Goal: Task Accomplishment & Management: Use online tool/utility

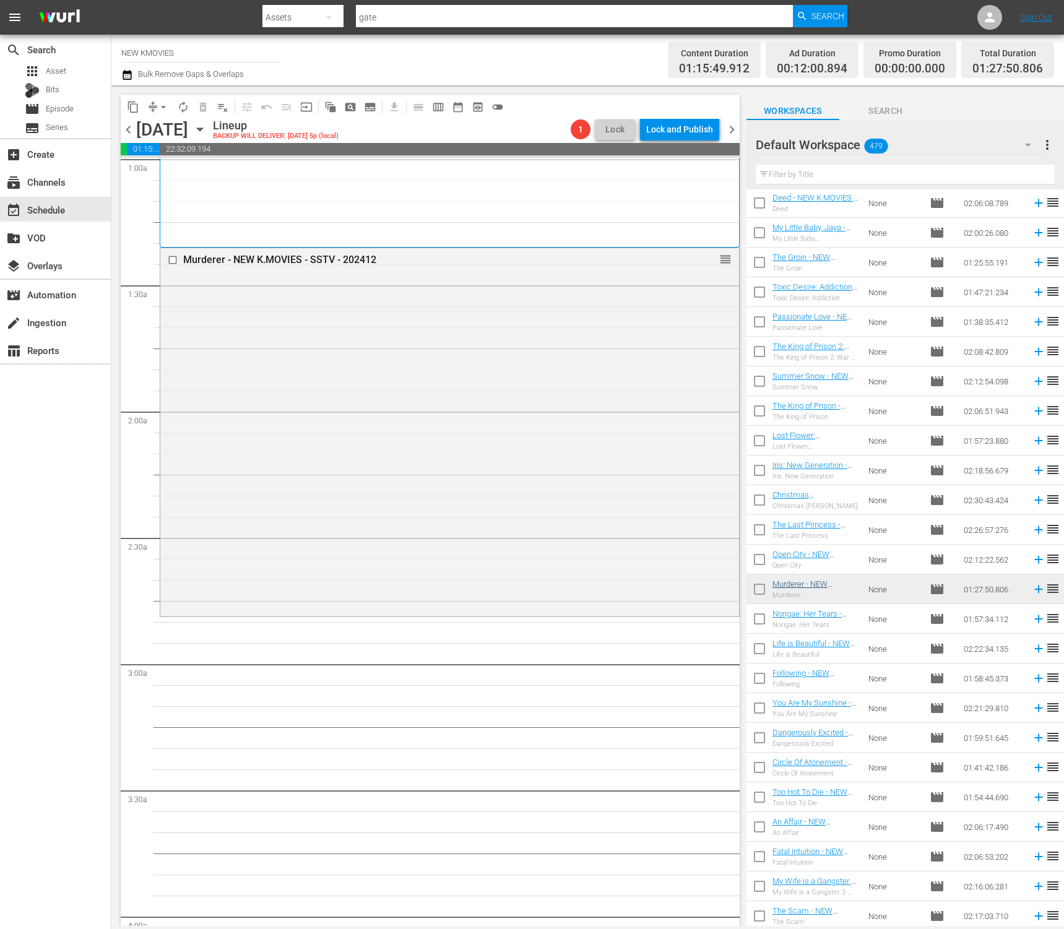
scroll to position [243, 0]
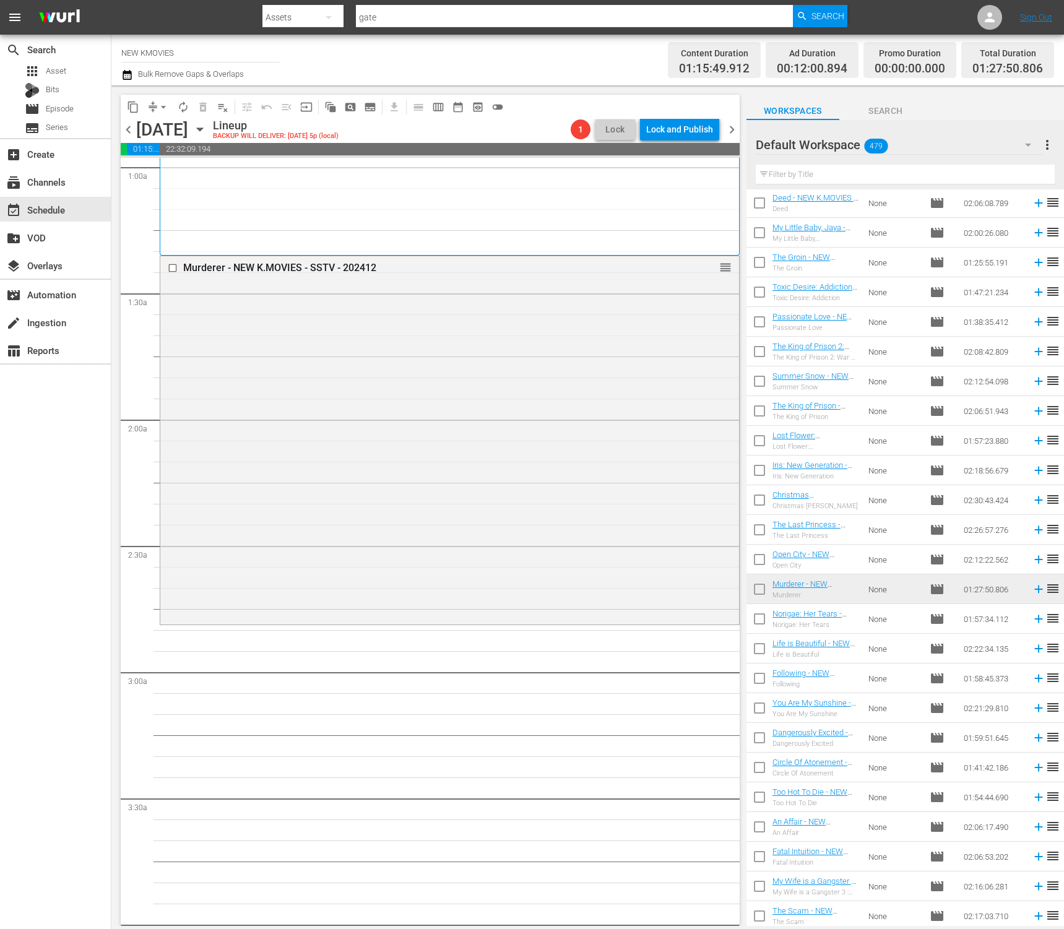
click at [941, 168] on input "text" at bounding box center [905, 175] width 299 height 20
paste input "Iris: New Generation"
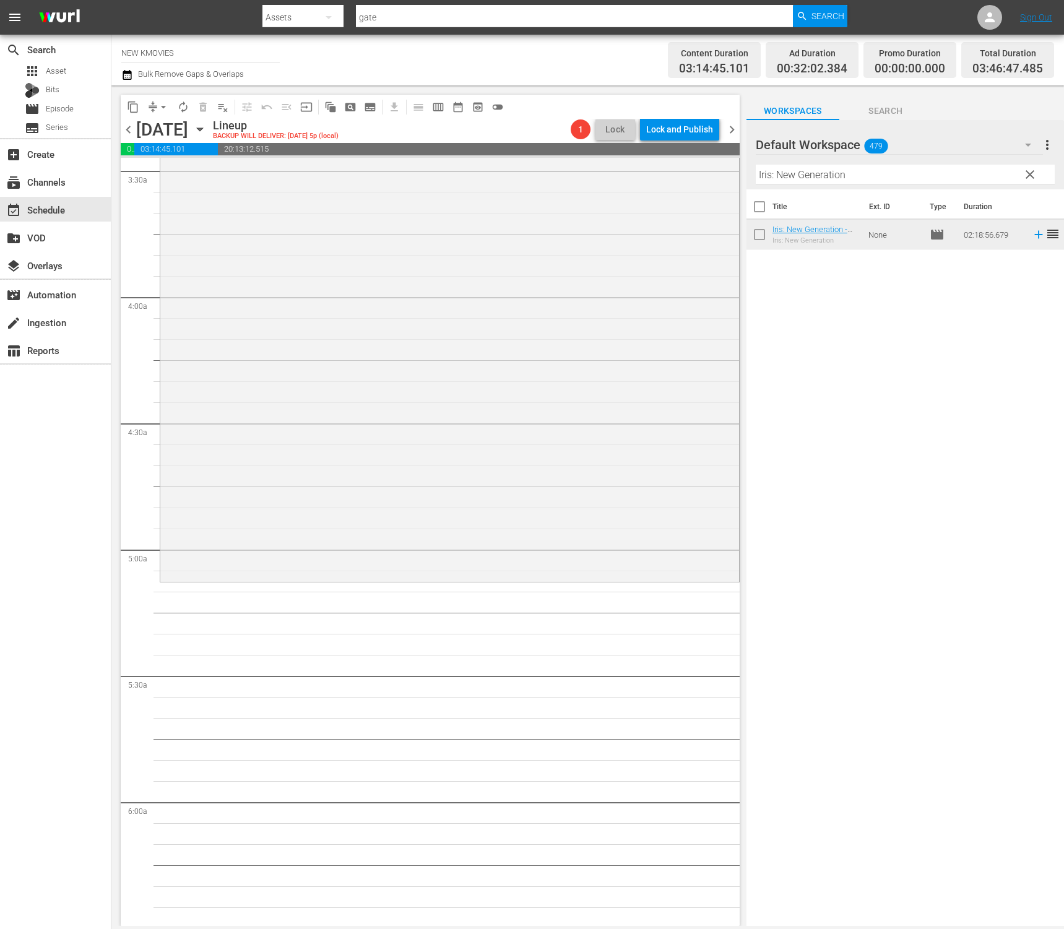
scroll to position [689, 0]
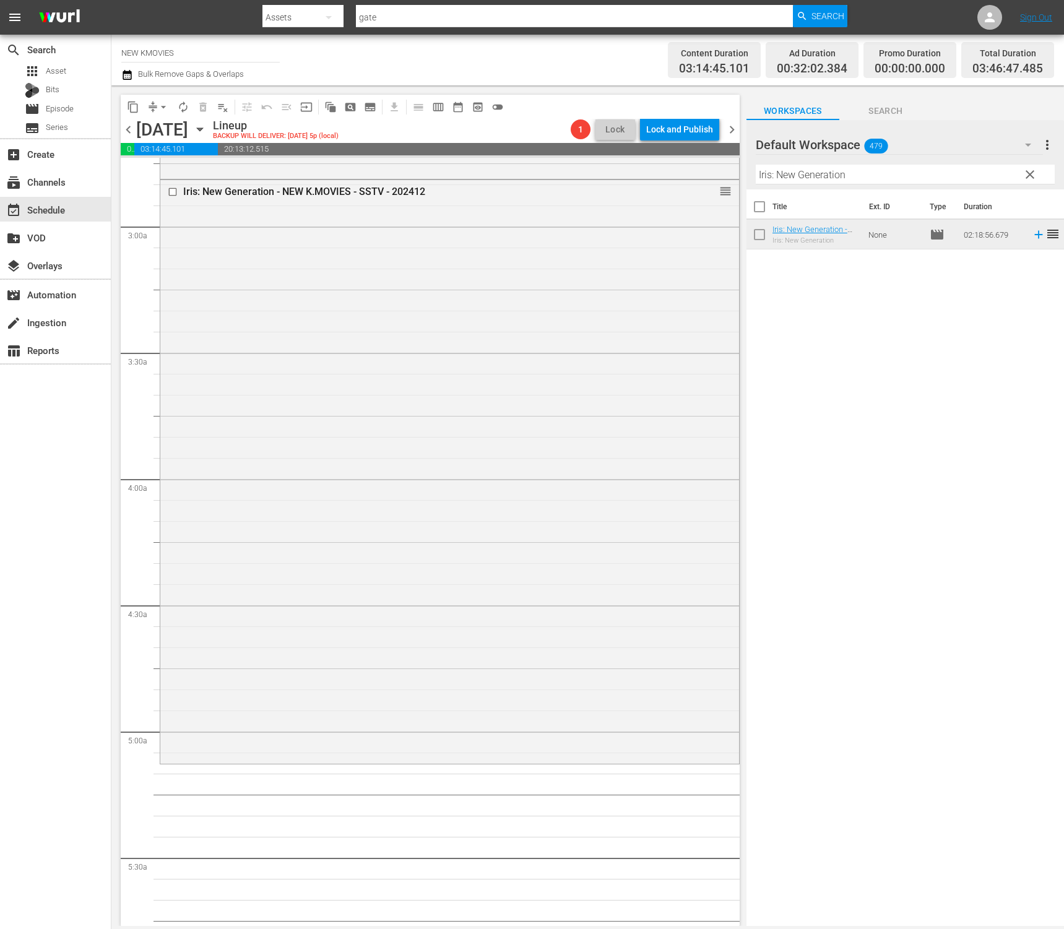
click at [834, 179] on input "Iris: New Generation" at bounding box center [905, 175] width 299 height 20
paste input "Mission Possible"
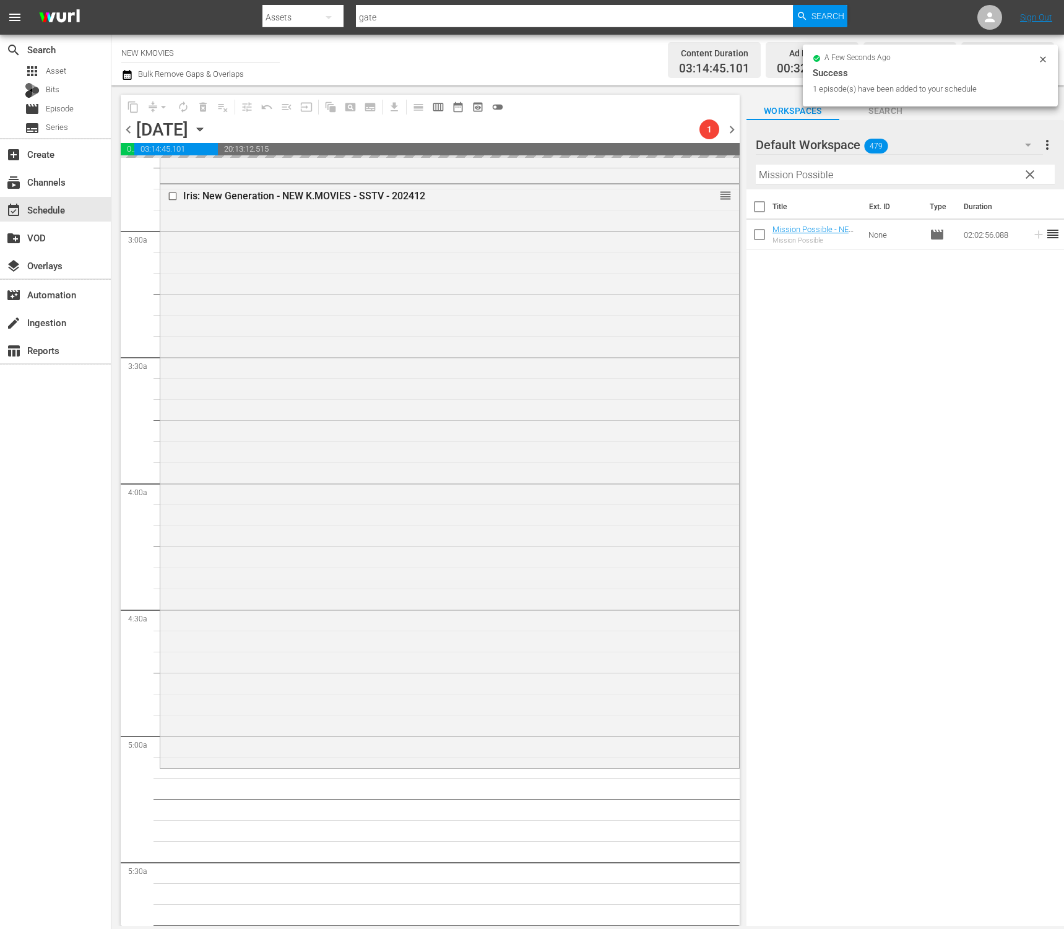
click at [892, 170] on input "Mission Possible" at bounding box center [905, 175] width 299 height 20
paste input "Time Of Memory"
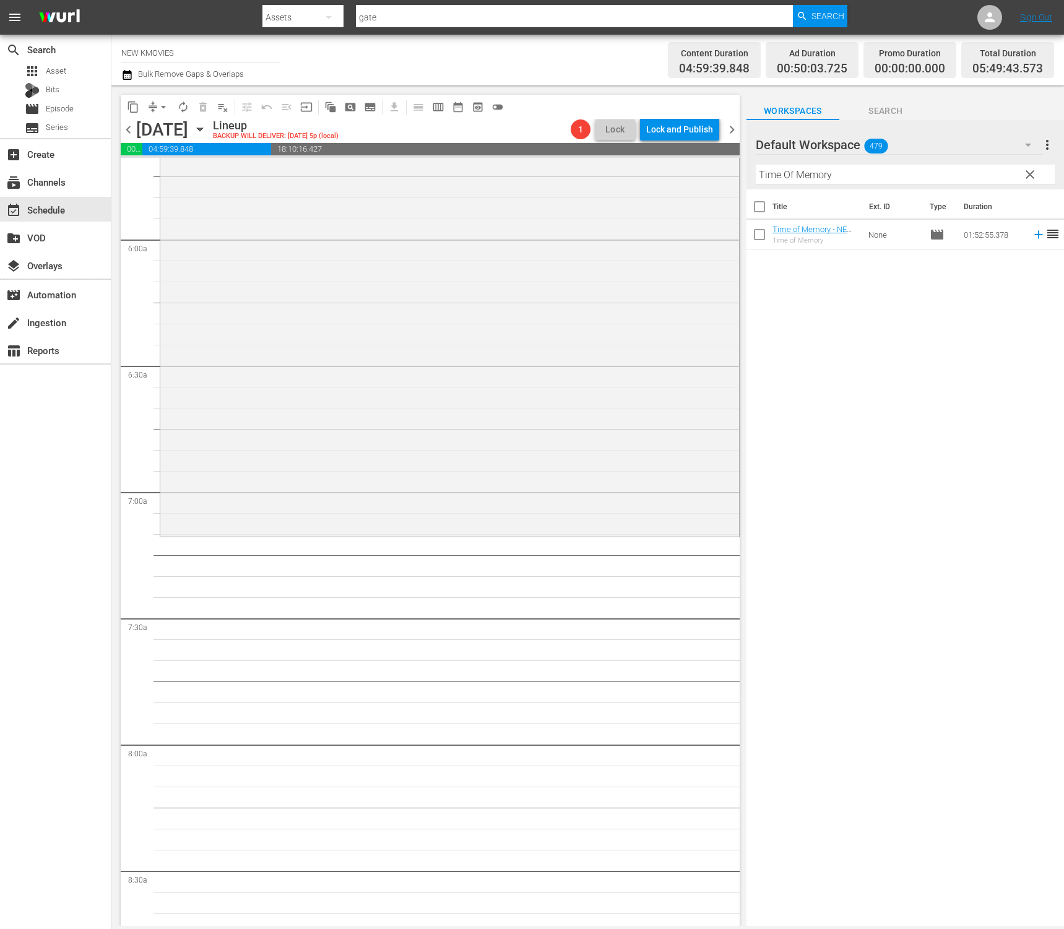
scroll to position [1500, 0]
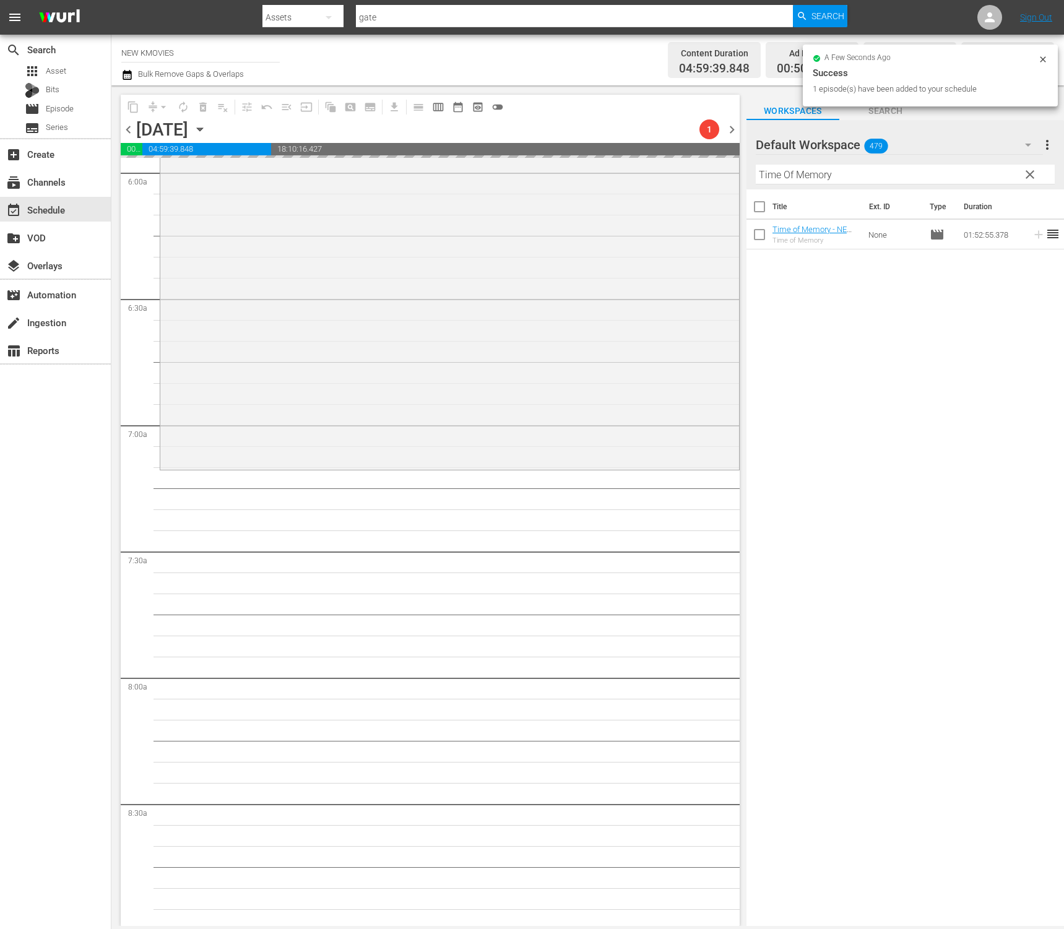
click at [881, 181] on input "Time Of Memory" at bounding box center [905, 175] width 299 height 20
paste input "he Classified File"
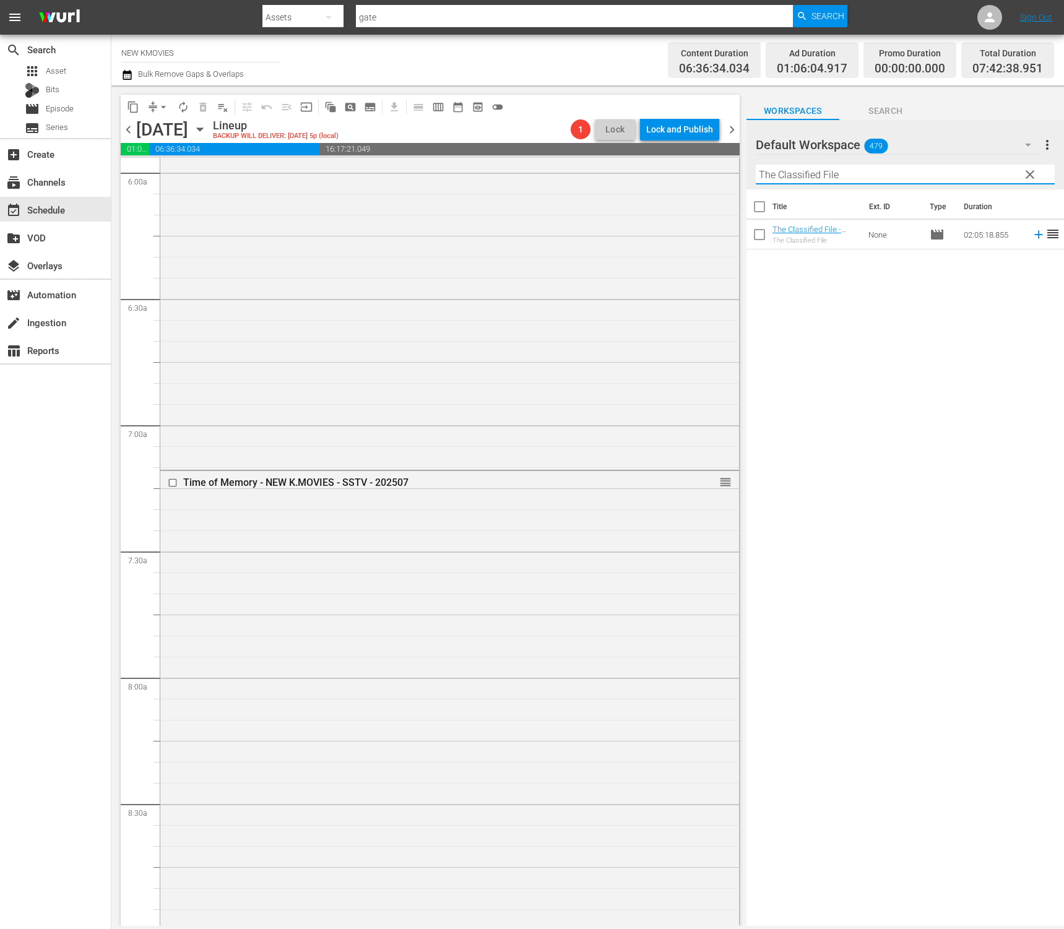
click at [819, 339] on div "Title Ext. ID Type Duration The Classified File - NEW K.MOVIES - SSTV -202312 T…" at bounding box center [904, 558] width 317 height 738
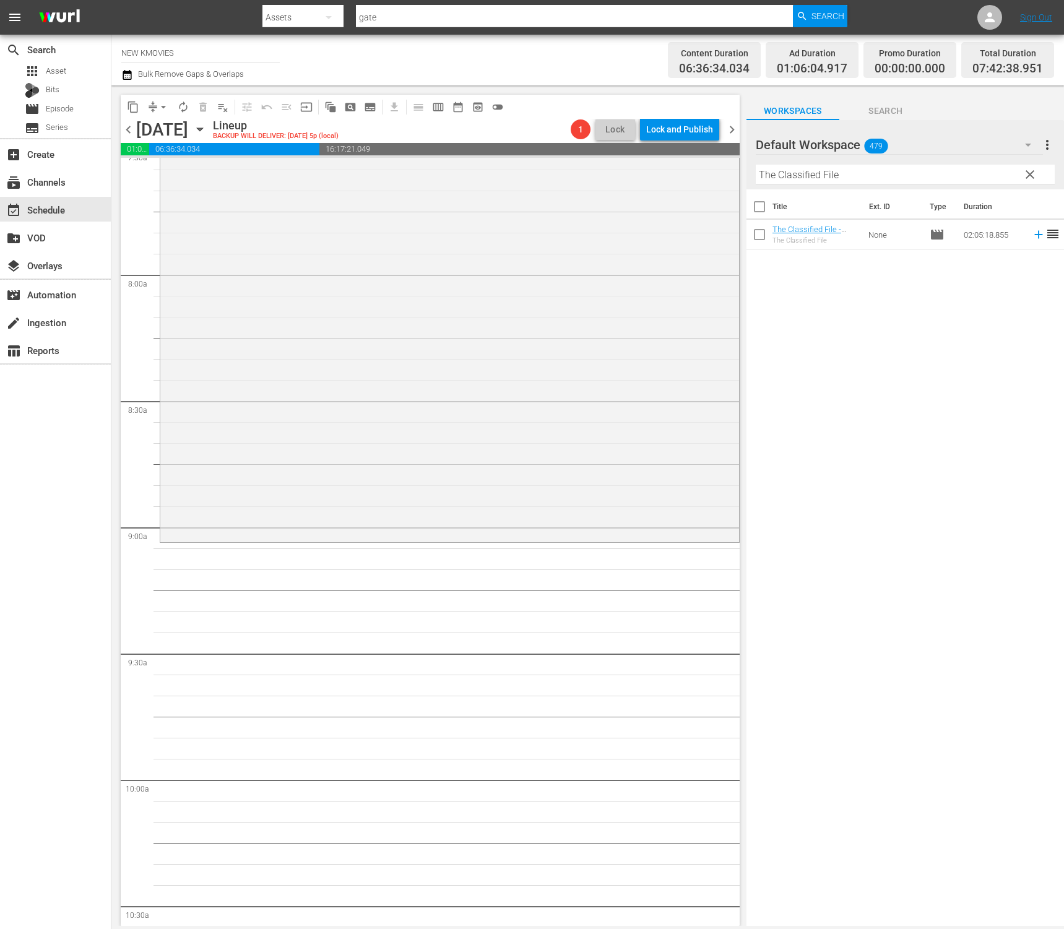
scroll to position [2135, 0]
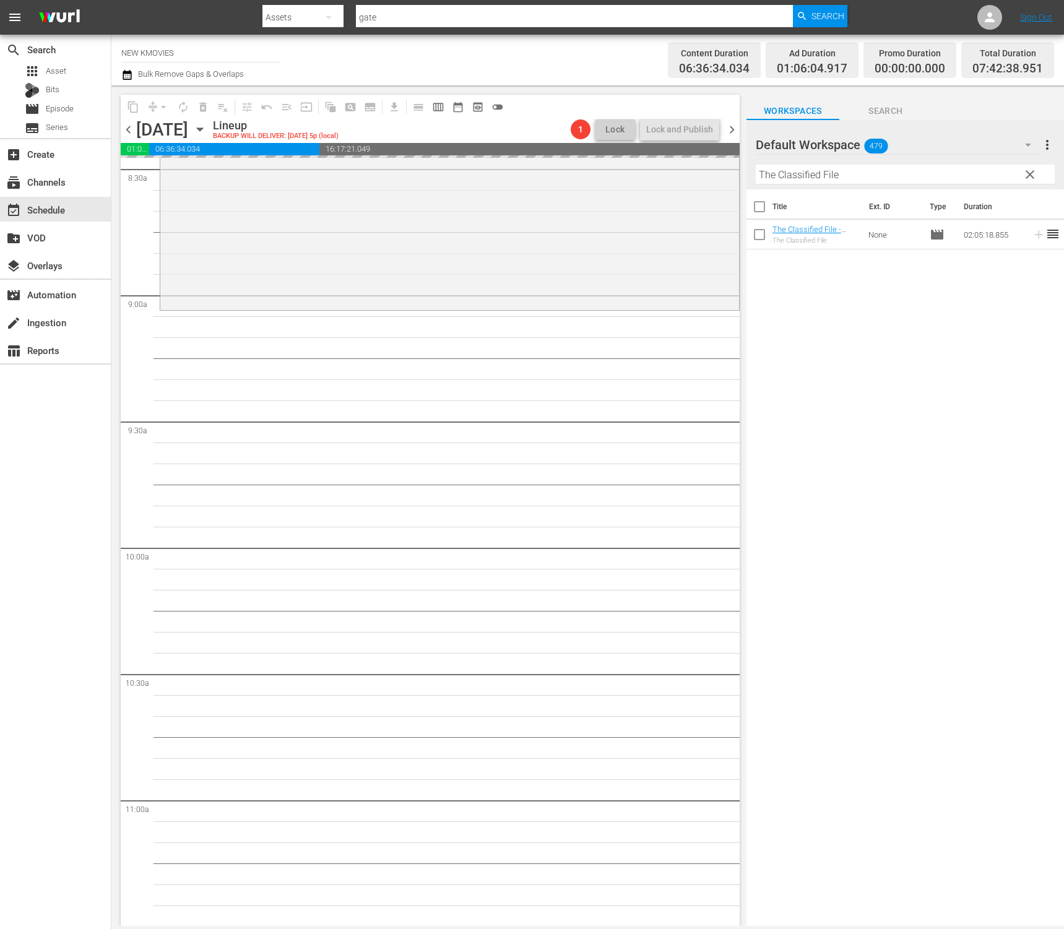
click at [894, 173] on input "The Classified File" at bounding box center [905, 175] width 299 height 20
paste input "Terror, LIVE"
click at [981, 447] on div "Title Ext. ID Type Duration The Terror, LIVE - NEW K.MOVIES - SSTV - 202408 The…" at bounding box center [904, 558] width 317 height 738
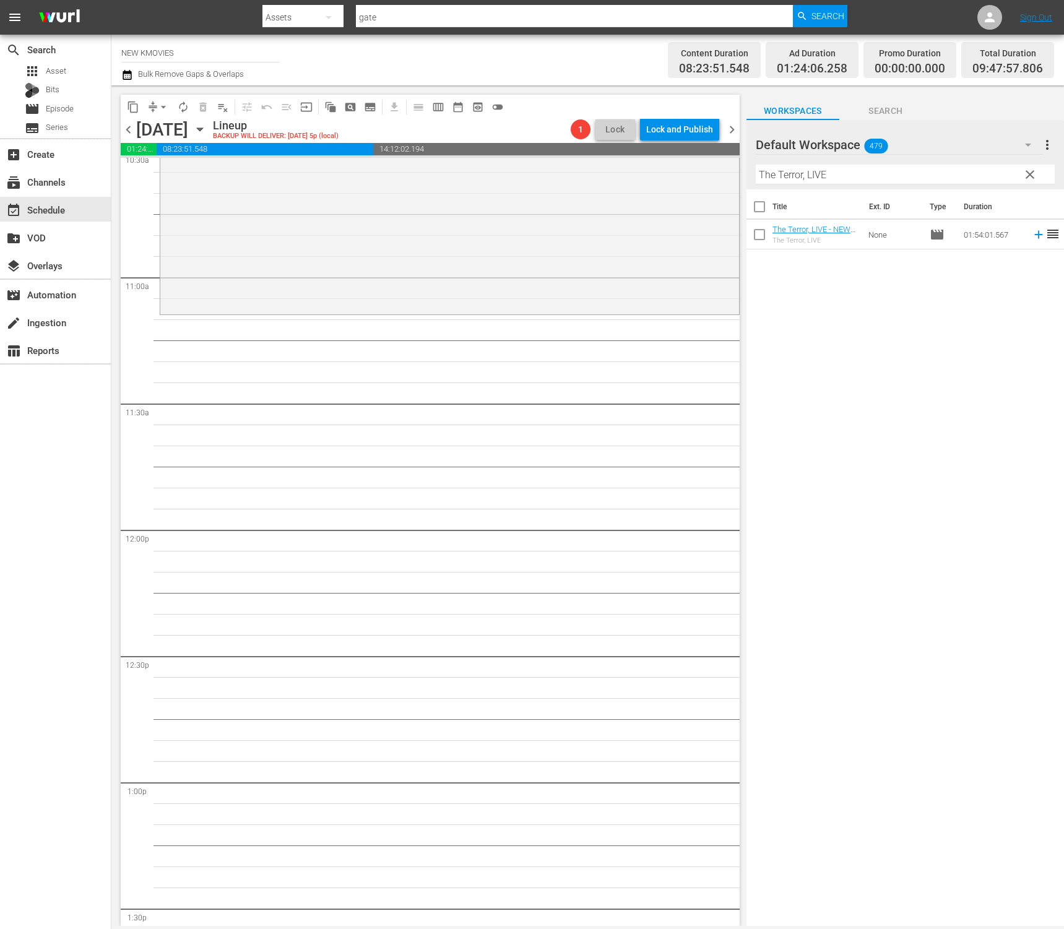
scroll to position [2659, 0]
click at [914, 178] on input "The Terror, LIVE" at bounding box center [905, 175] width 299 height 20
paste input "[PERSON_NAME]"
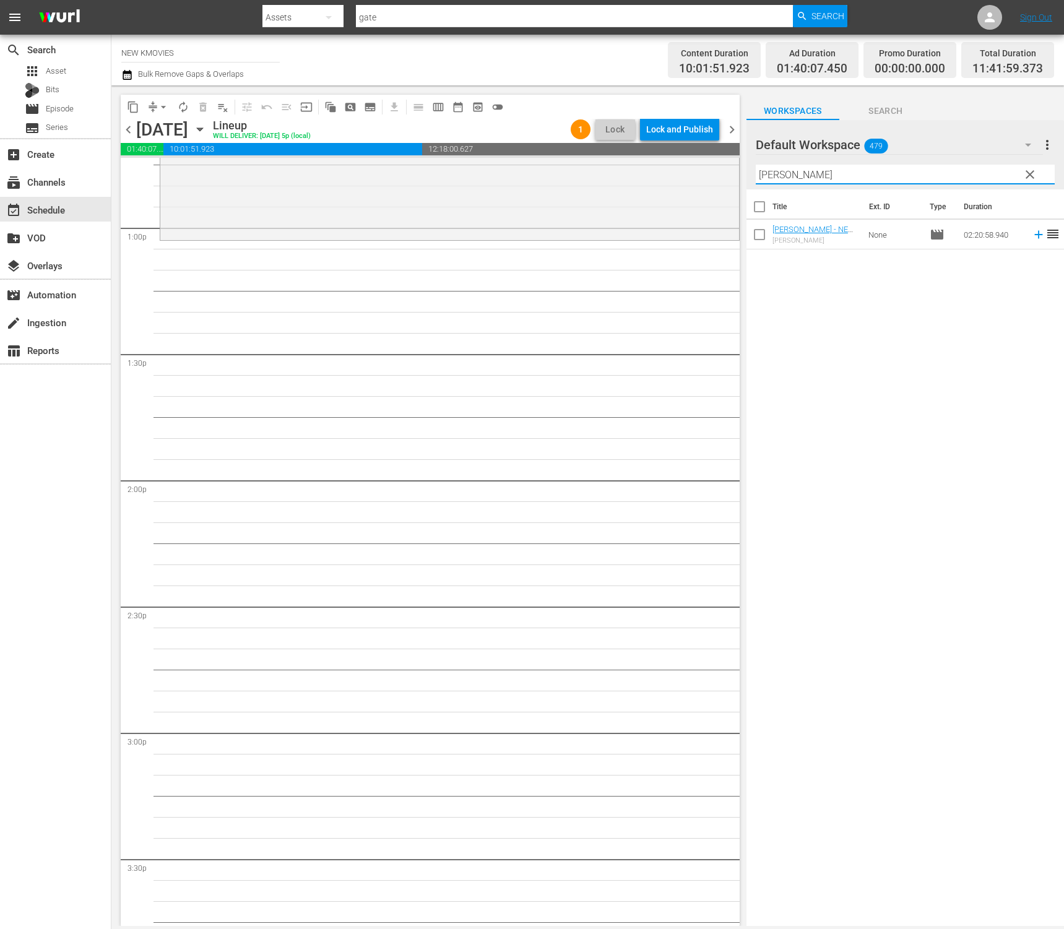
scroll to position [3216, 0]
click at [972, 172] on input "[PERSON_NAME]" at bounding box center [905, 175] width 299 height 20
paste input "[PERSON_NAME]"
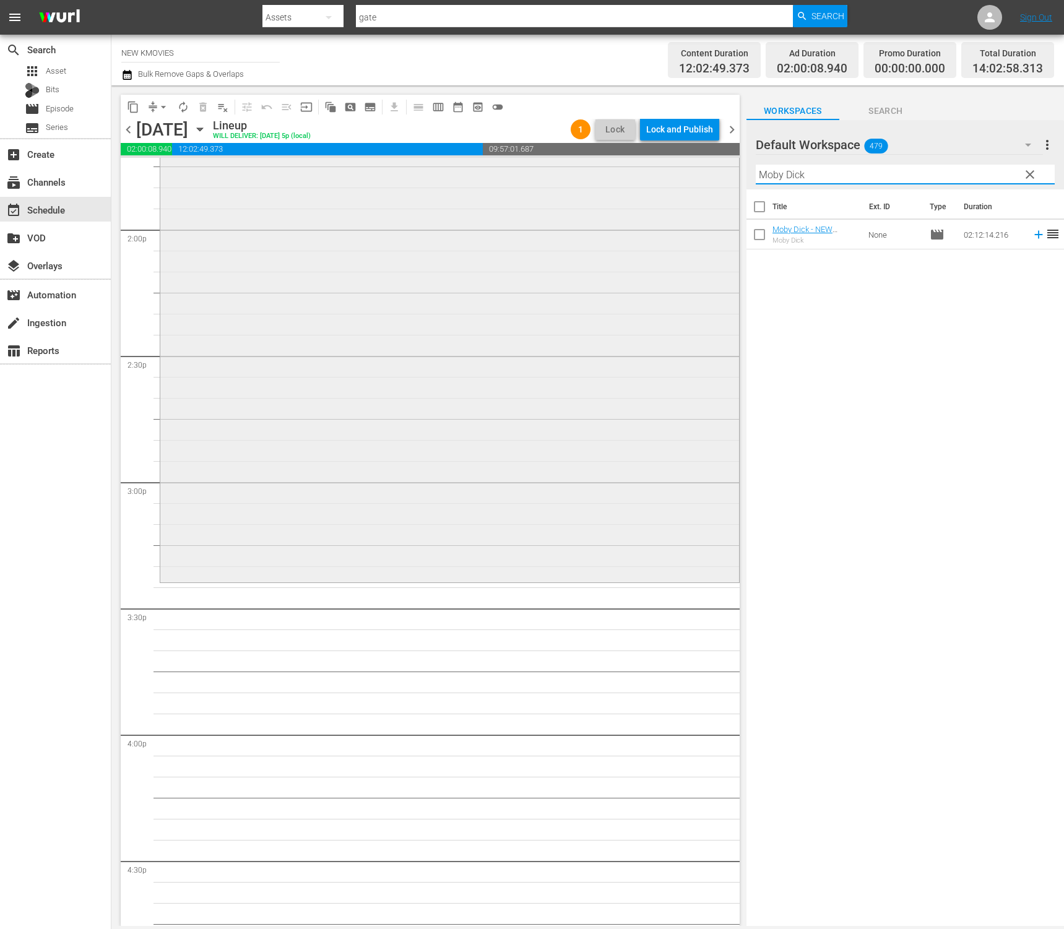
scroll to position [3464, 0]
click at [923, 178] on input "Moby Dick" at bounding box center [905, 175] width 299 height 20
paste input "od of the day"
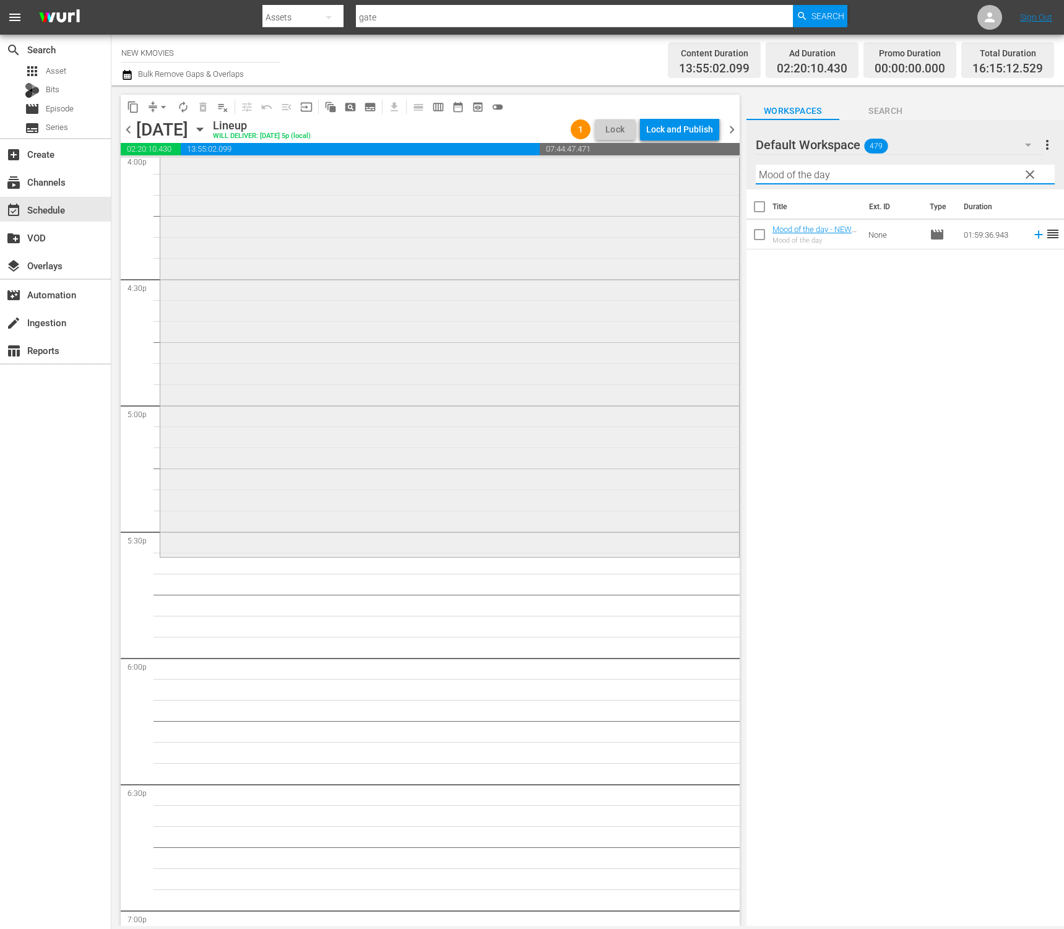
scroll to position [4055, 0]
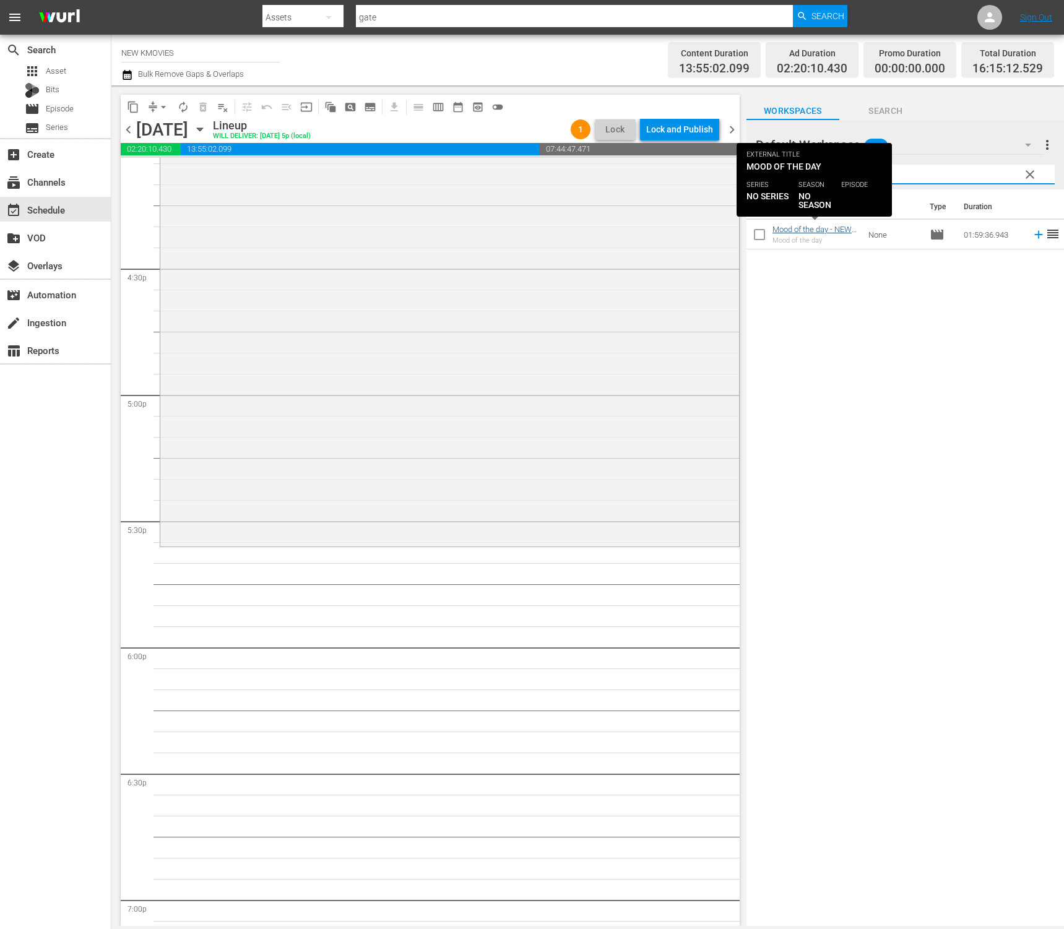
type input "Mood of the day"
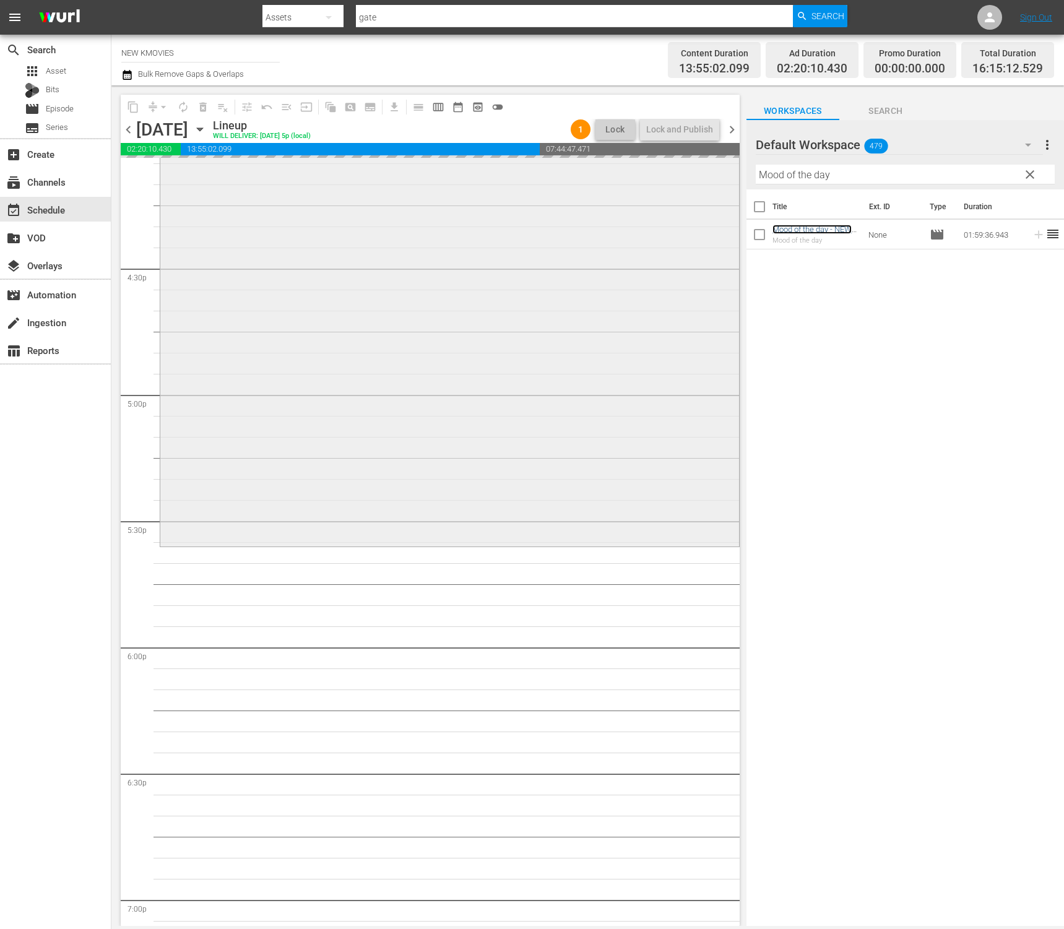
scroll to position [4053, 0]
click at [831, 175] on input "Mood of the day" at bounding box center [905, 175] width 299 height 20
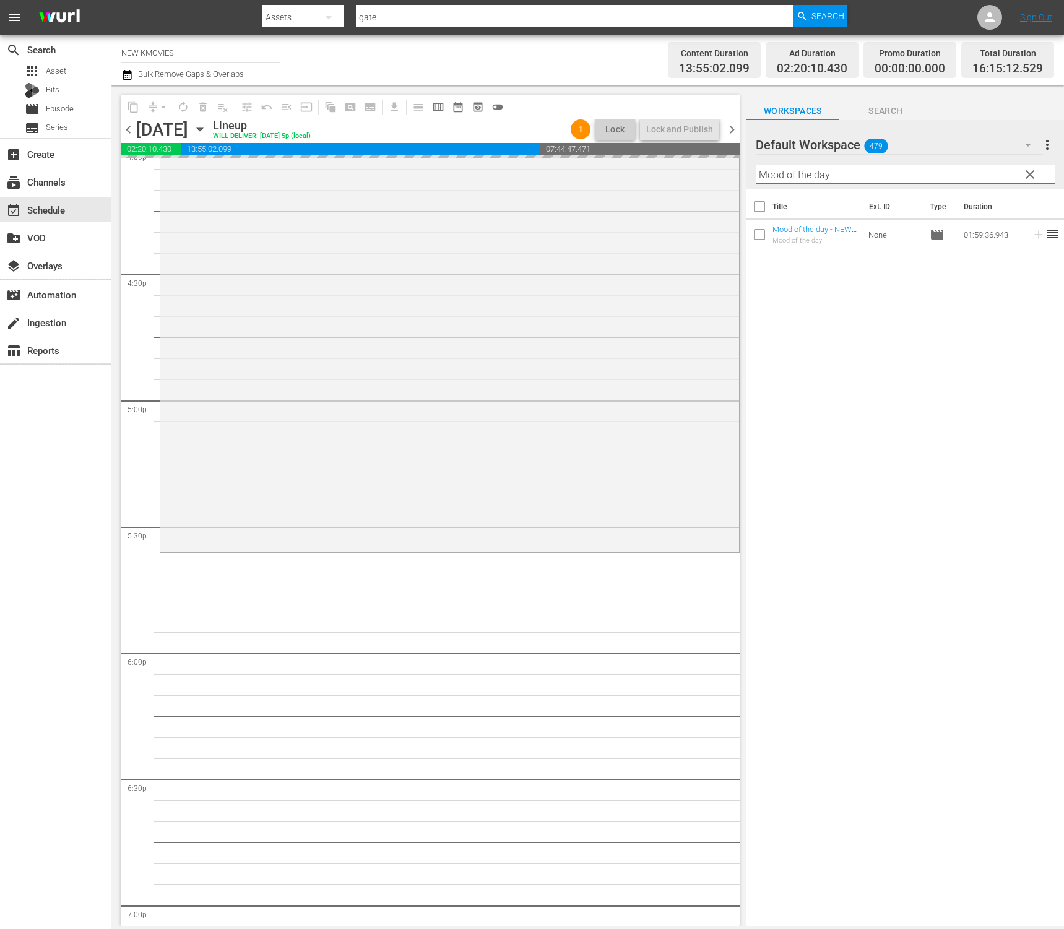
click at [831, 175] on input "Mood of the day" at bounding box center [905, 175] width 299 height 20
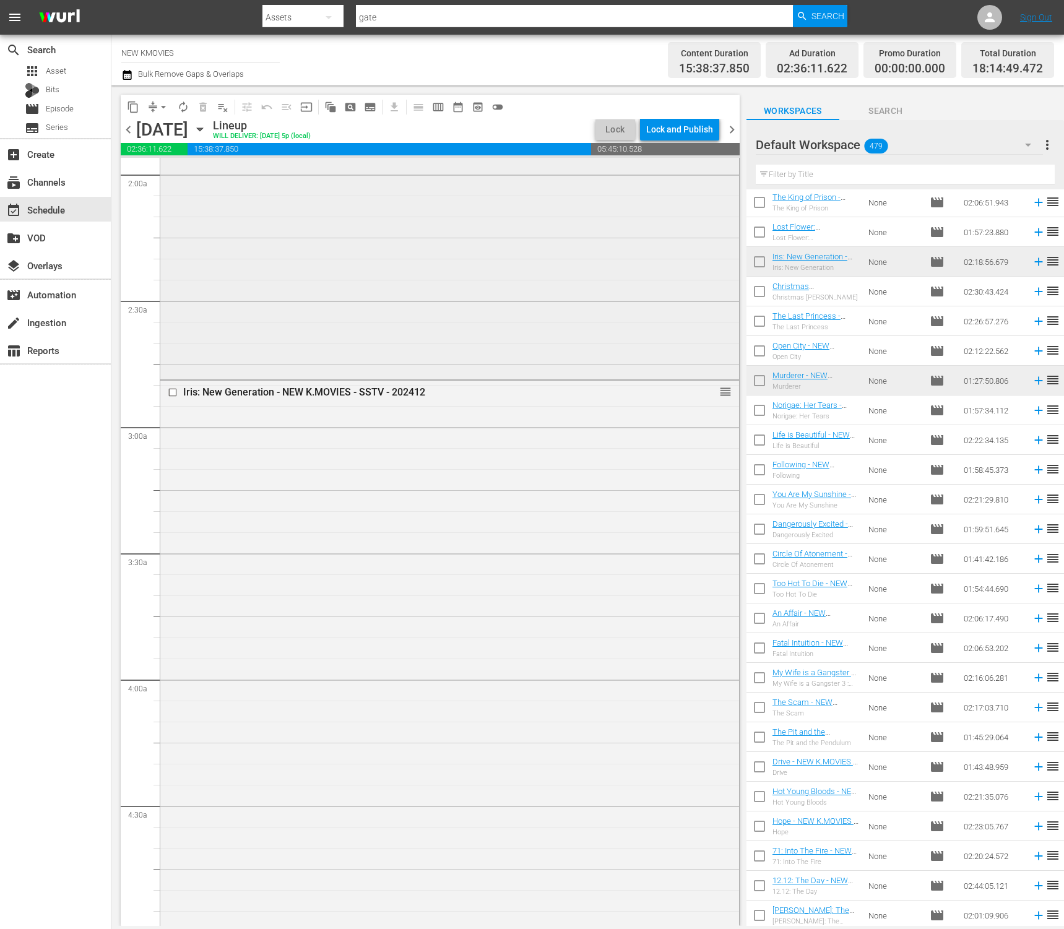
scroll to position [525, 0]
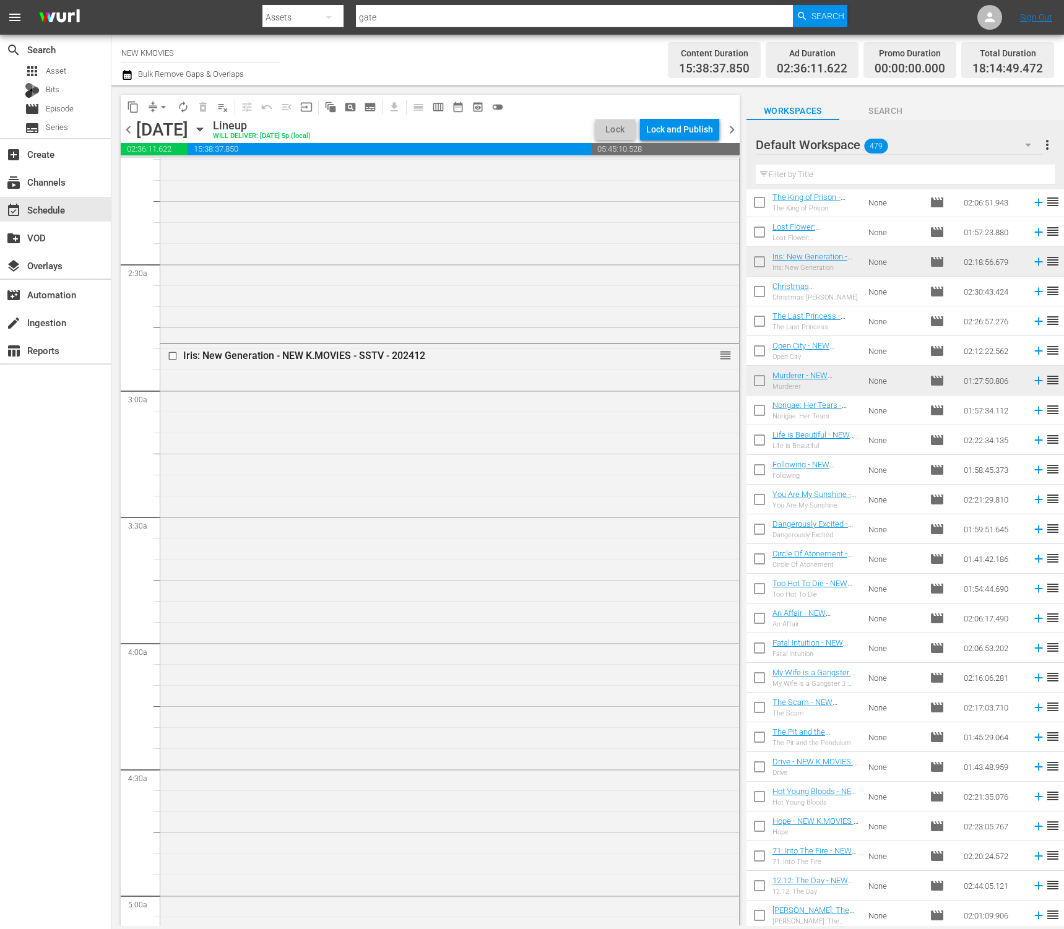
click at [956, 771] on td "movie" at bounding box center [942, 767] width 34 height 30
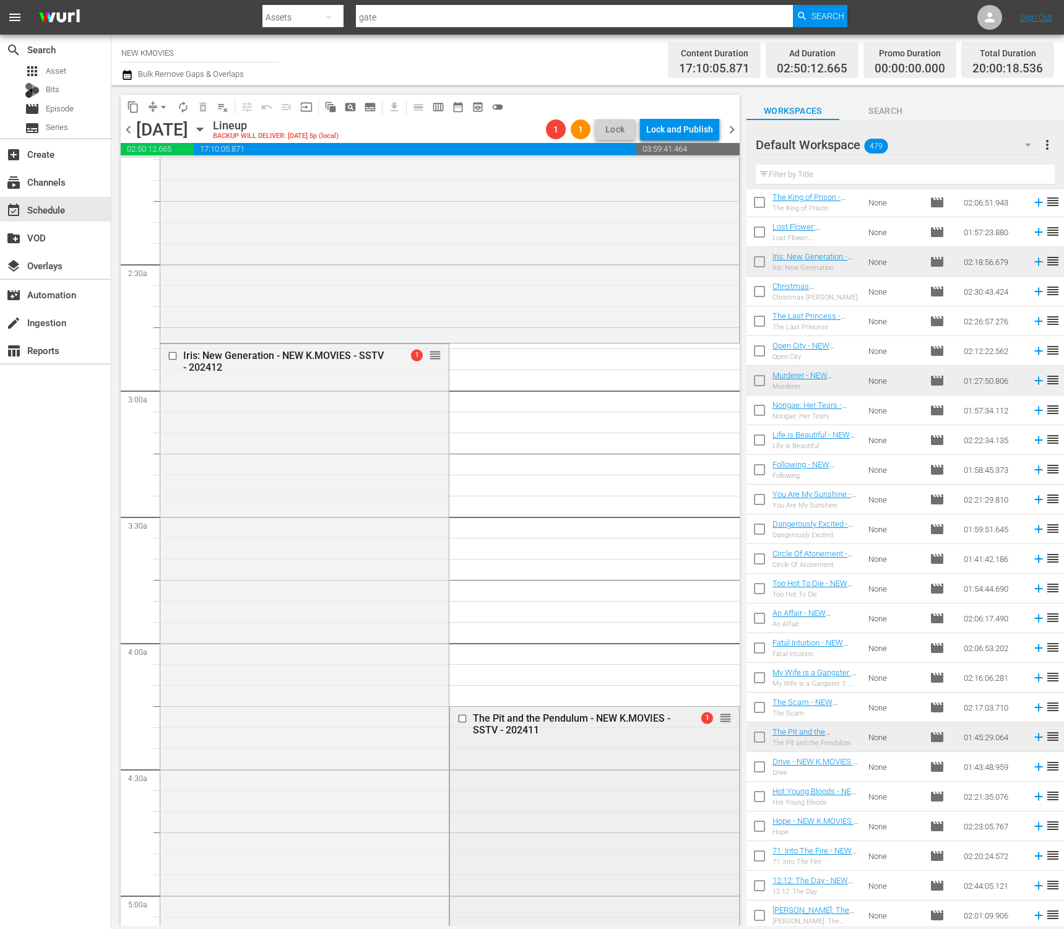
click at [449, 778] on div "The Pit and the Pendulum - NEW K.MOVIES - SSTV - 202411 1 reorder" at bounding box center [594, 928] width 290 height 444
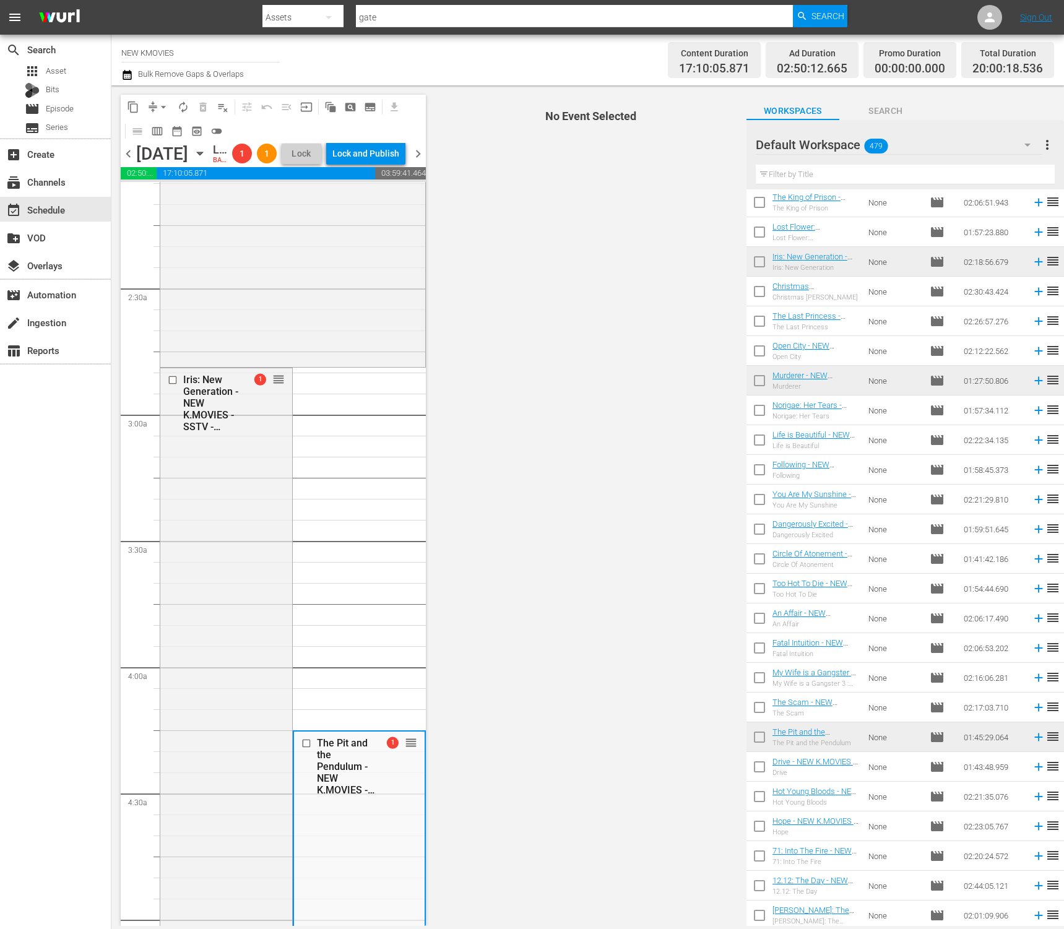
click at [499, 769] on span "No Event Selected" at bounding box center [587, 505] width 317 height 840
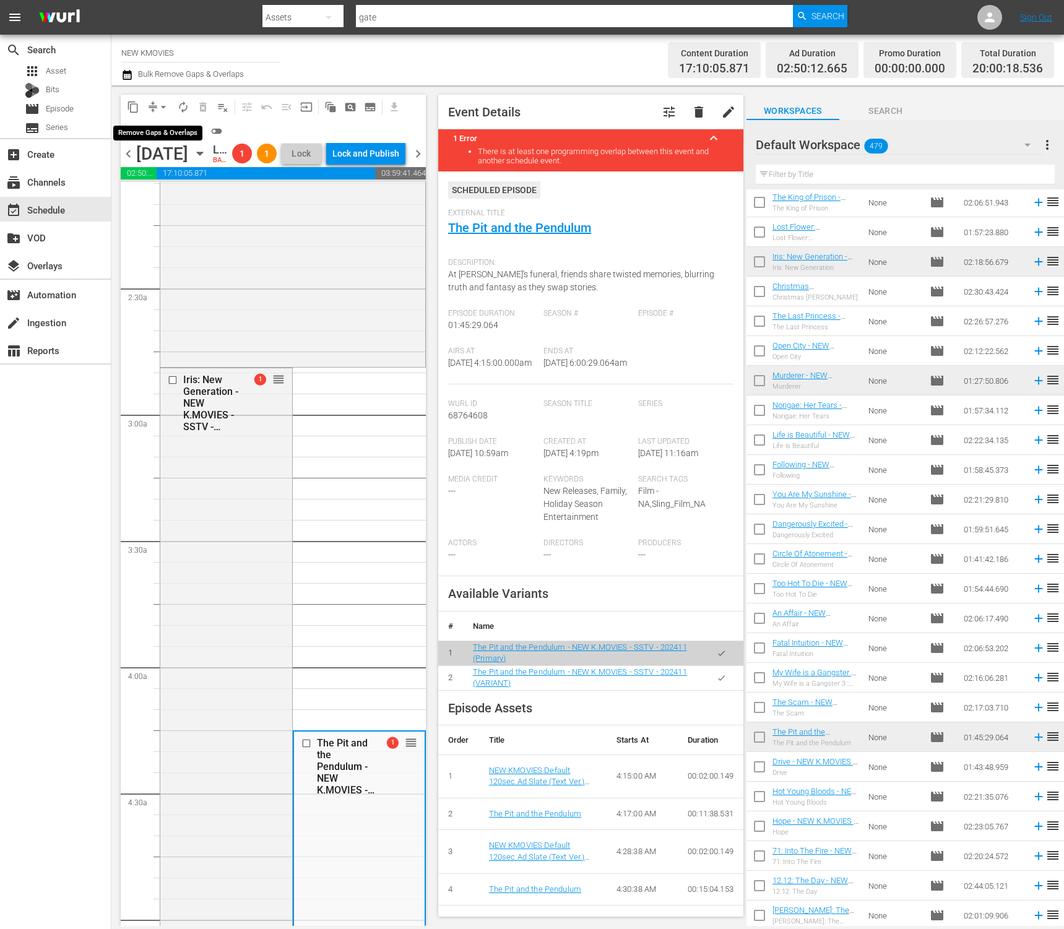
click at [163, 106] on span "arrow_drop_down" at bounding box center [163, 107] width 12 height 12
click at [170, 173] on li "Align to End of Previous Day" at bounding box center [164, 173] width 130 height 20
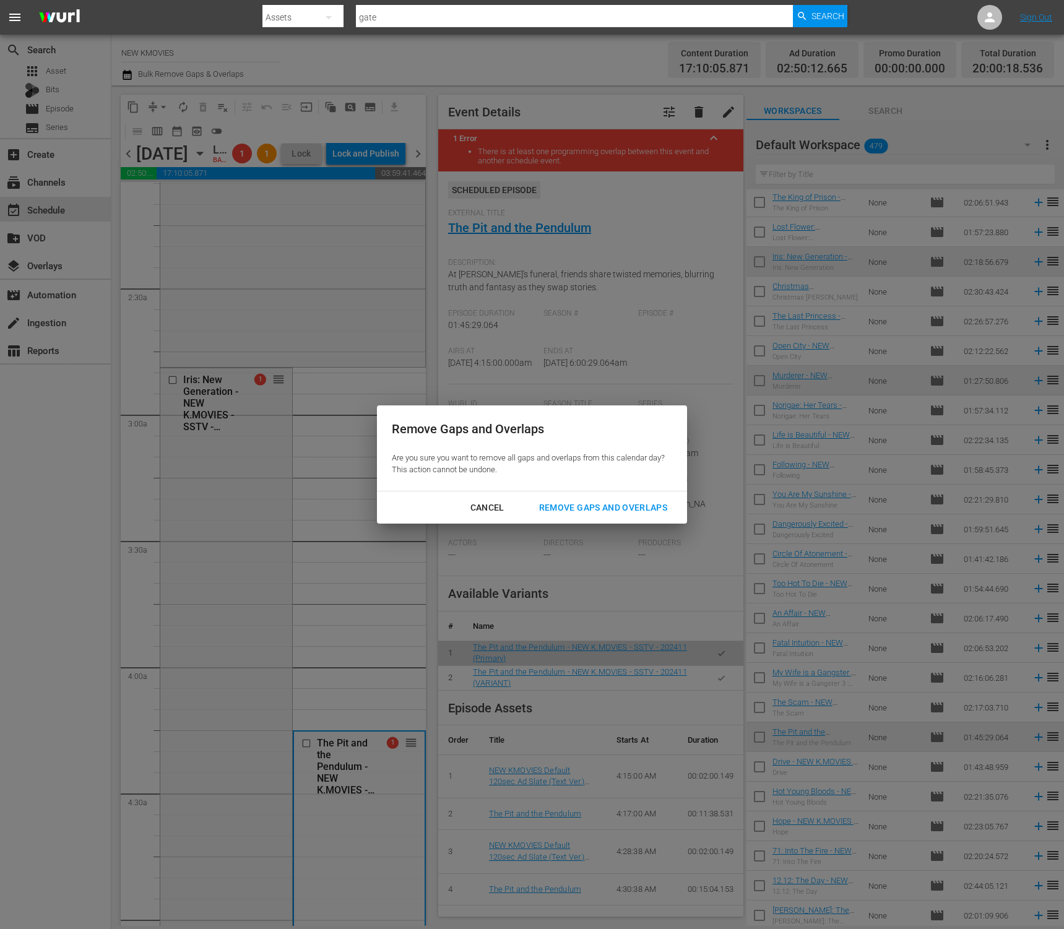
click at [606, 514] on div "Remove Gaps and Overlaps" at bounding box center [603, 507] width 148 height 15
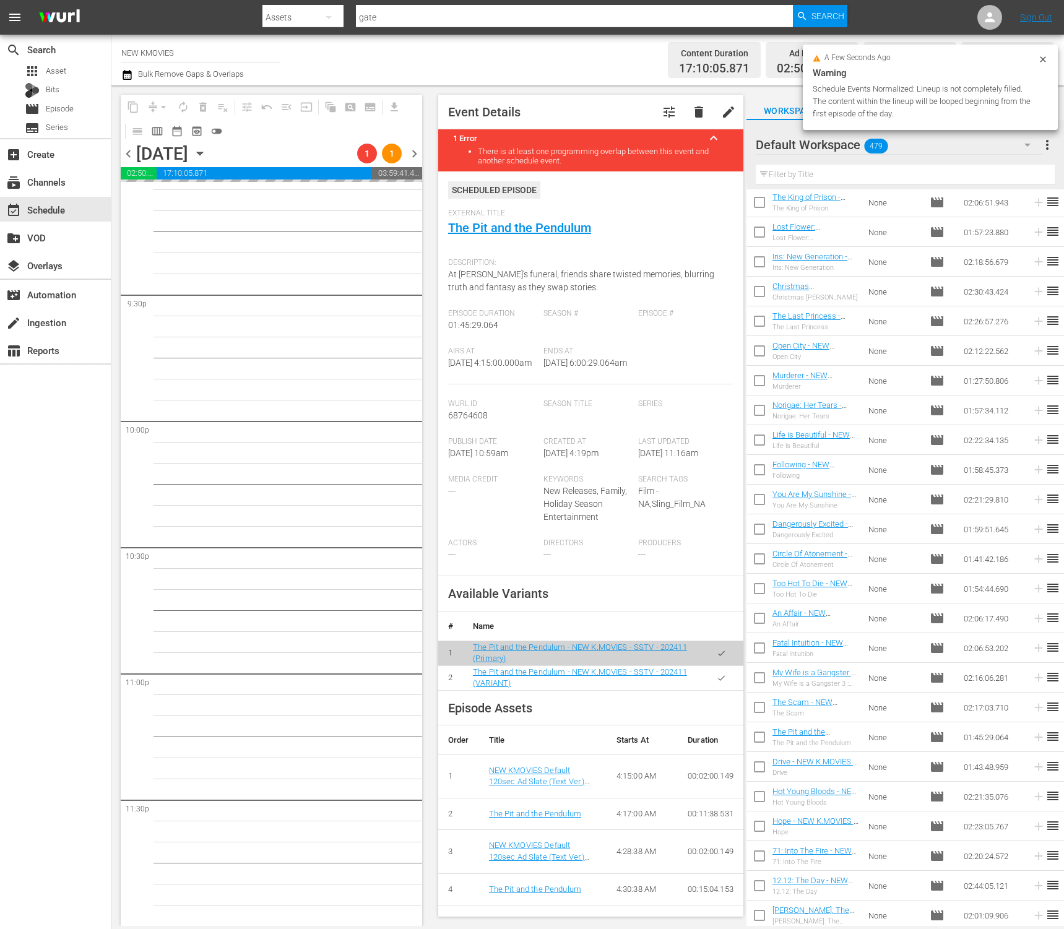
scroll to position [5315, 0]
click at [878, 176] on input "text" at bounding box center [905, 175] width 299 height 20
paste input "Venus Talk"
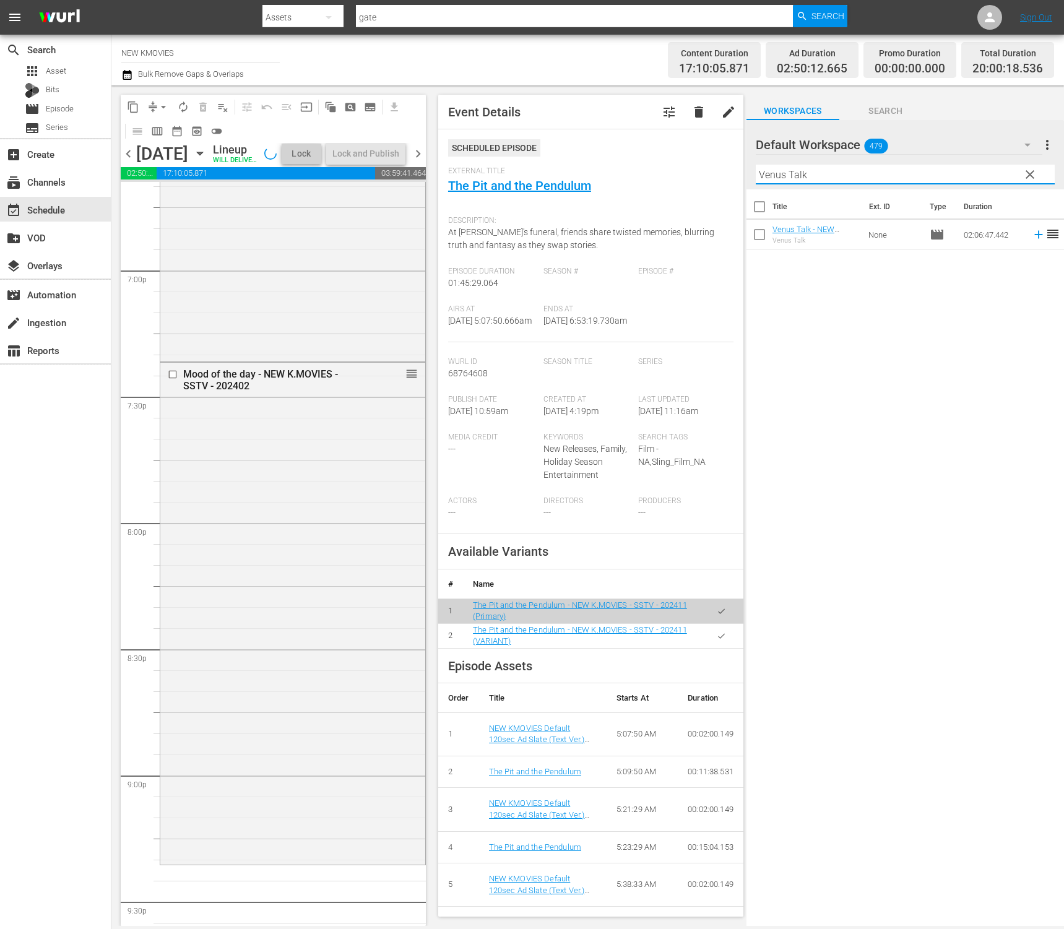
scroll to position [4956, 0]
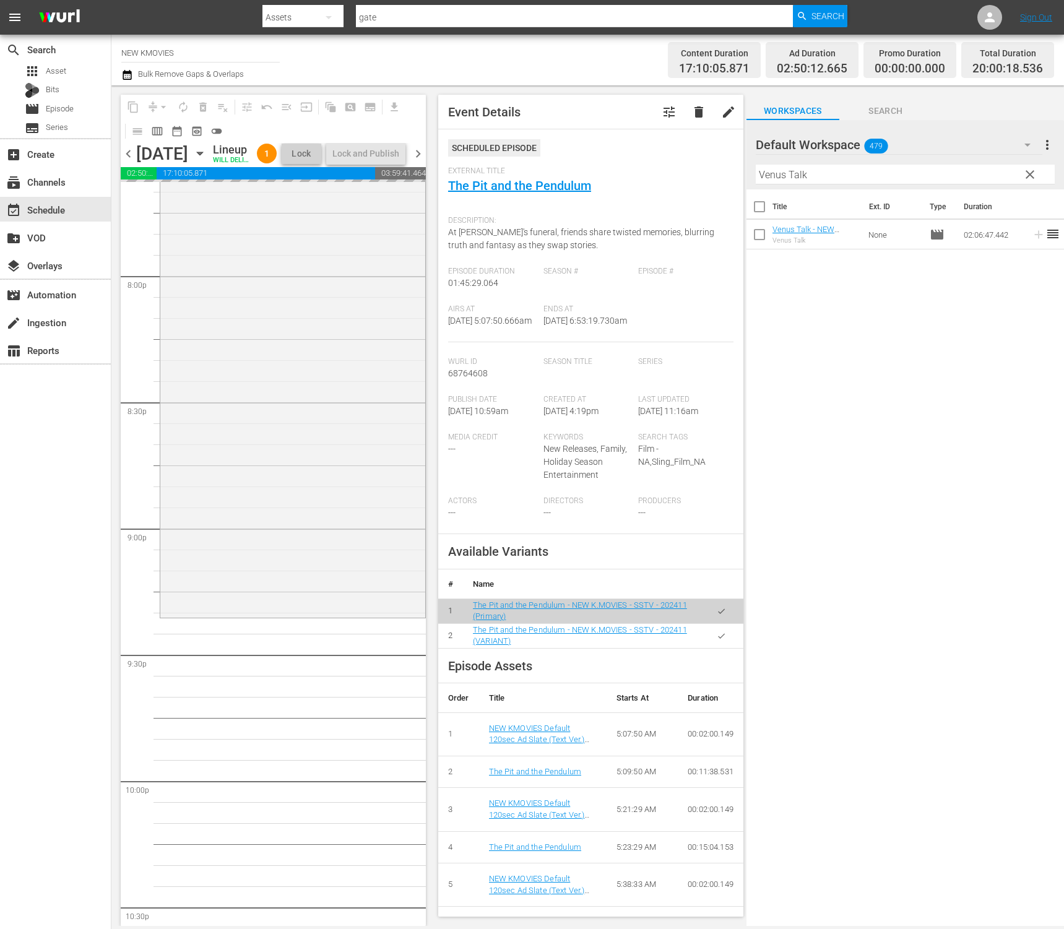
click at [908, 184] on hr at bounding box center [905, 184] width 299 height 1
click at [910, 178] on div "Filter by Title Venus Talk" at bounding box center [905, 175] width 299 height 30
click at [913, 175] on input "Venus Talk" at bounding box center [905, 175] width 299 height 20
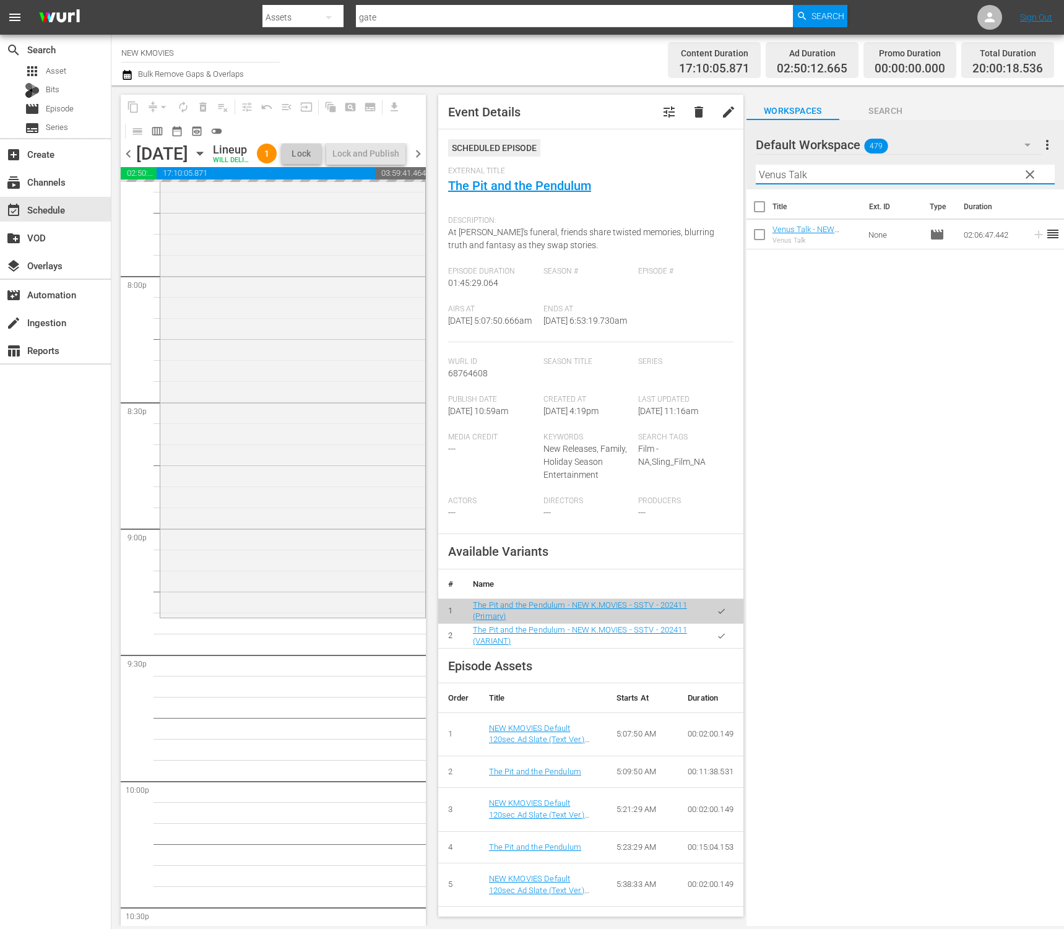
paste input "The Outlaws"
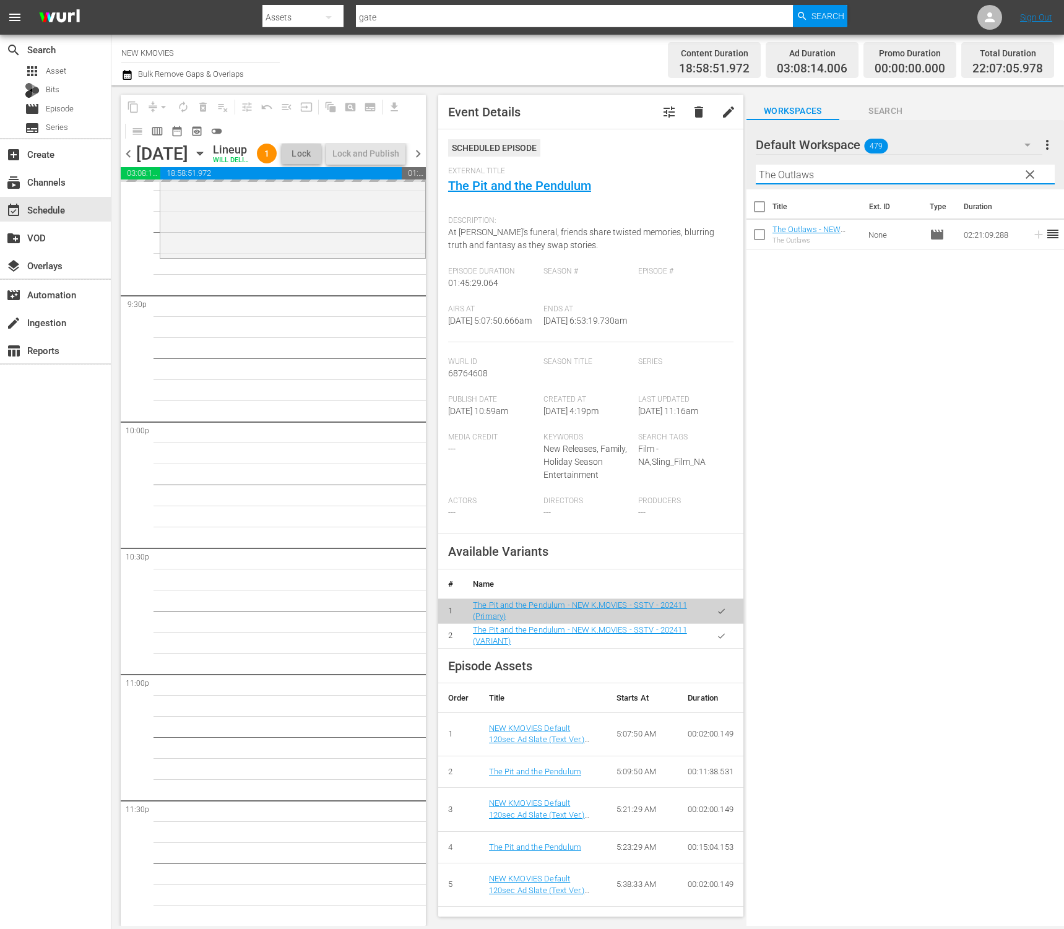
scroll to position [5335, 0]
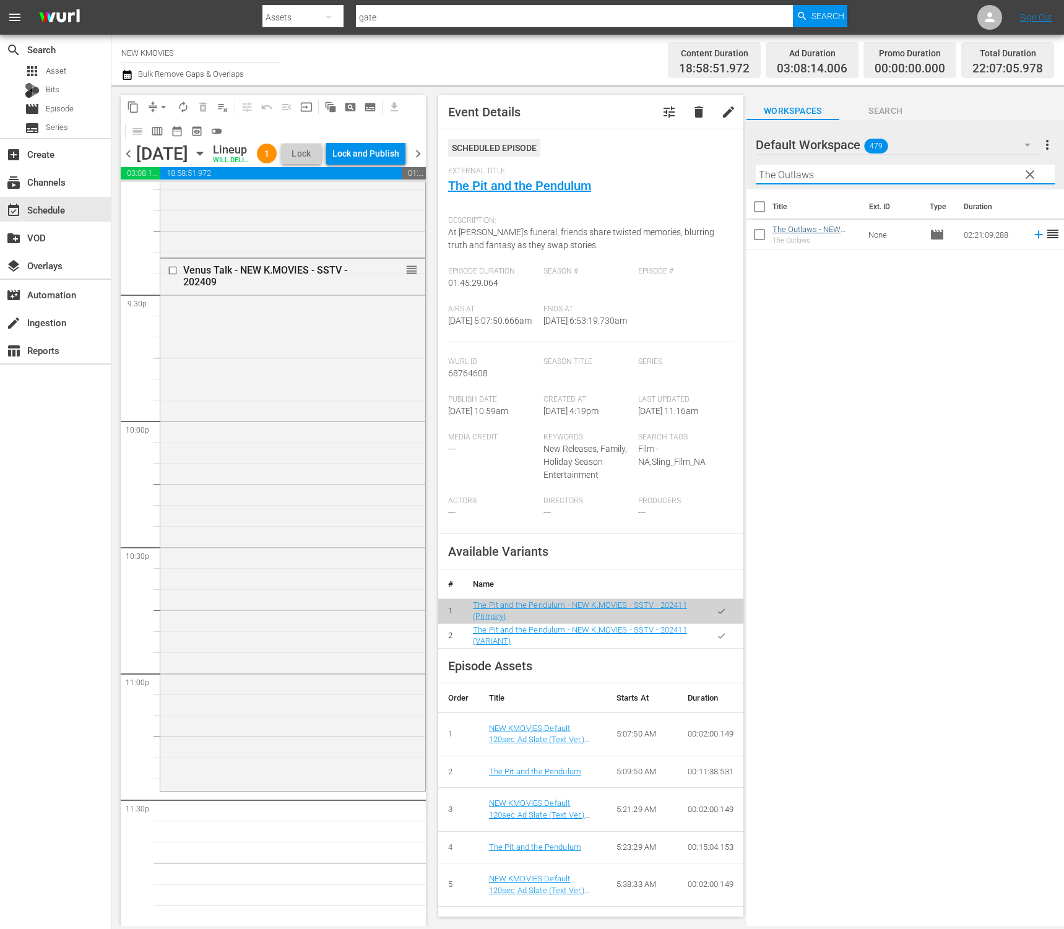
type input "The Outlaws"
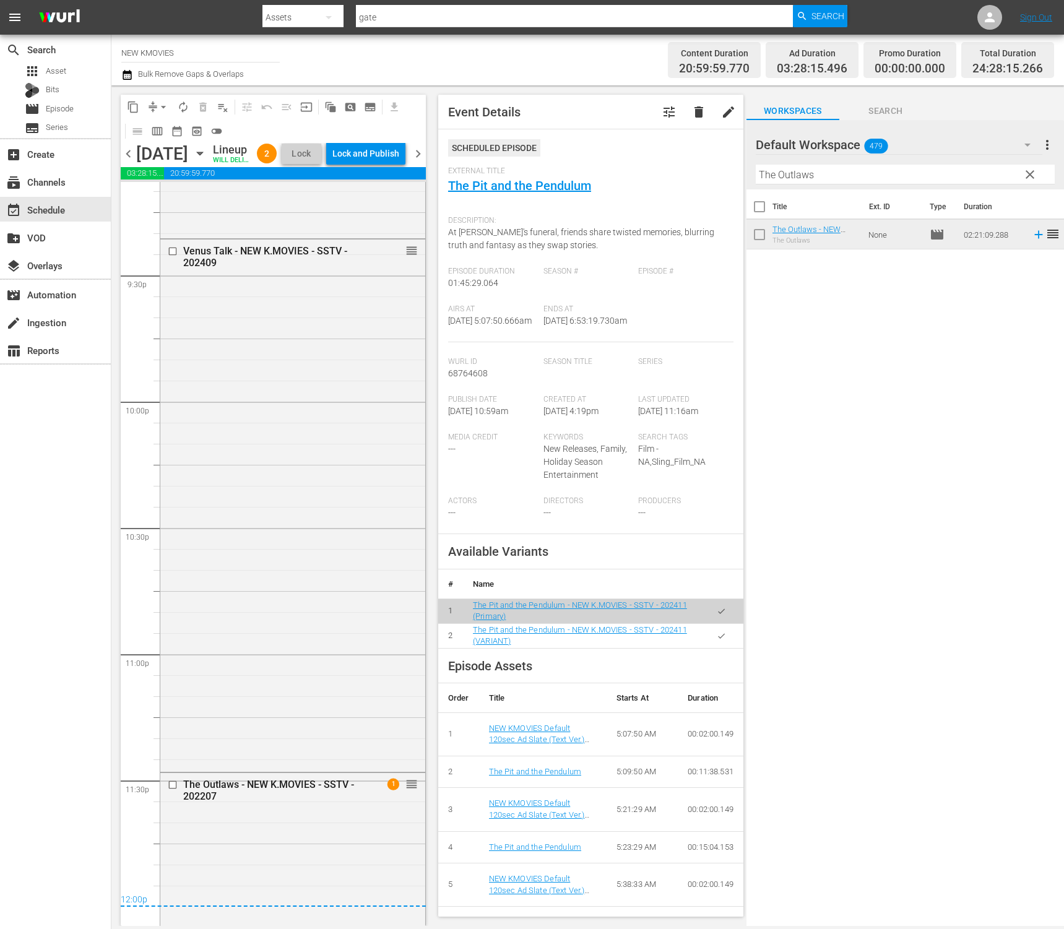
click at [162, 108] on span "arrow_drop_down" at bounding box center [163, 107] width 12 height 12
click at [173, 179] on li "Align to End of Previous Day" at bounding box center [164, 173] width 130 height 20
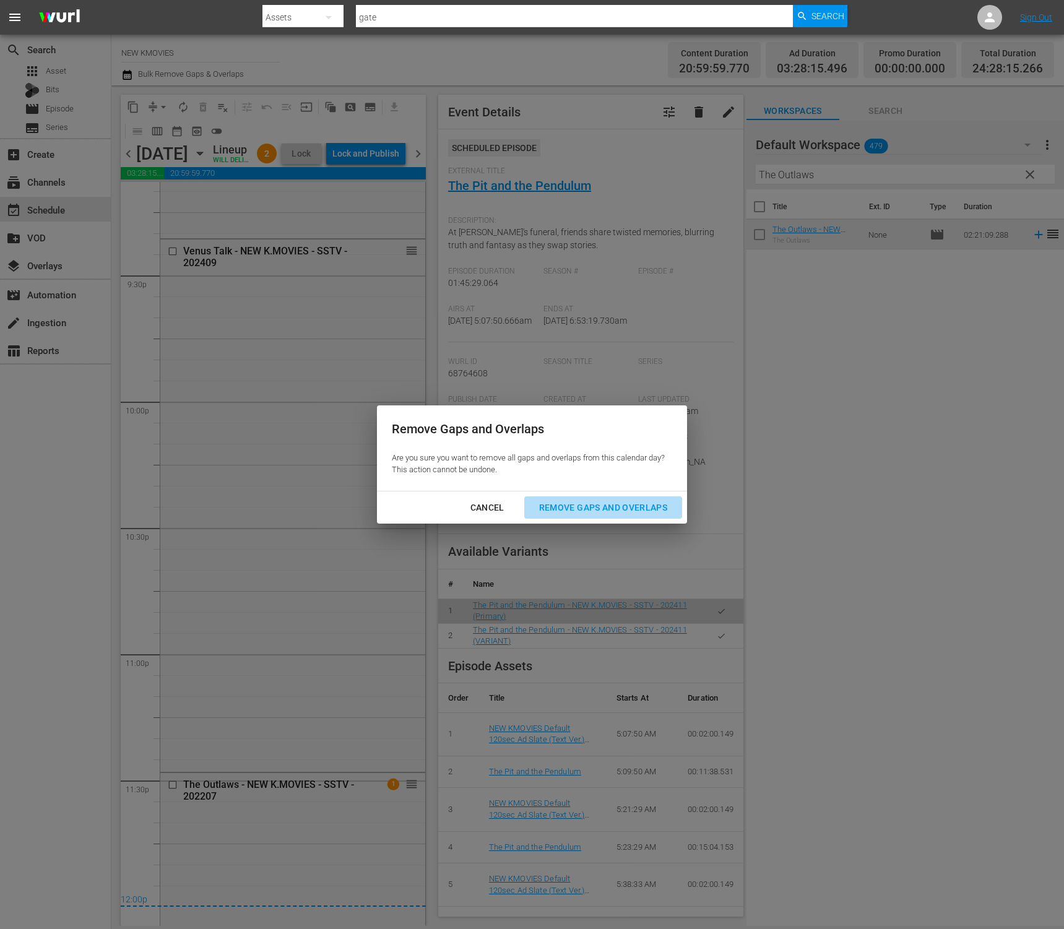
click at [631, 504] on div "Remove Gaps and Overlaps" at bounding box center [603, 507] width 148 height 15
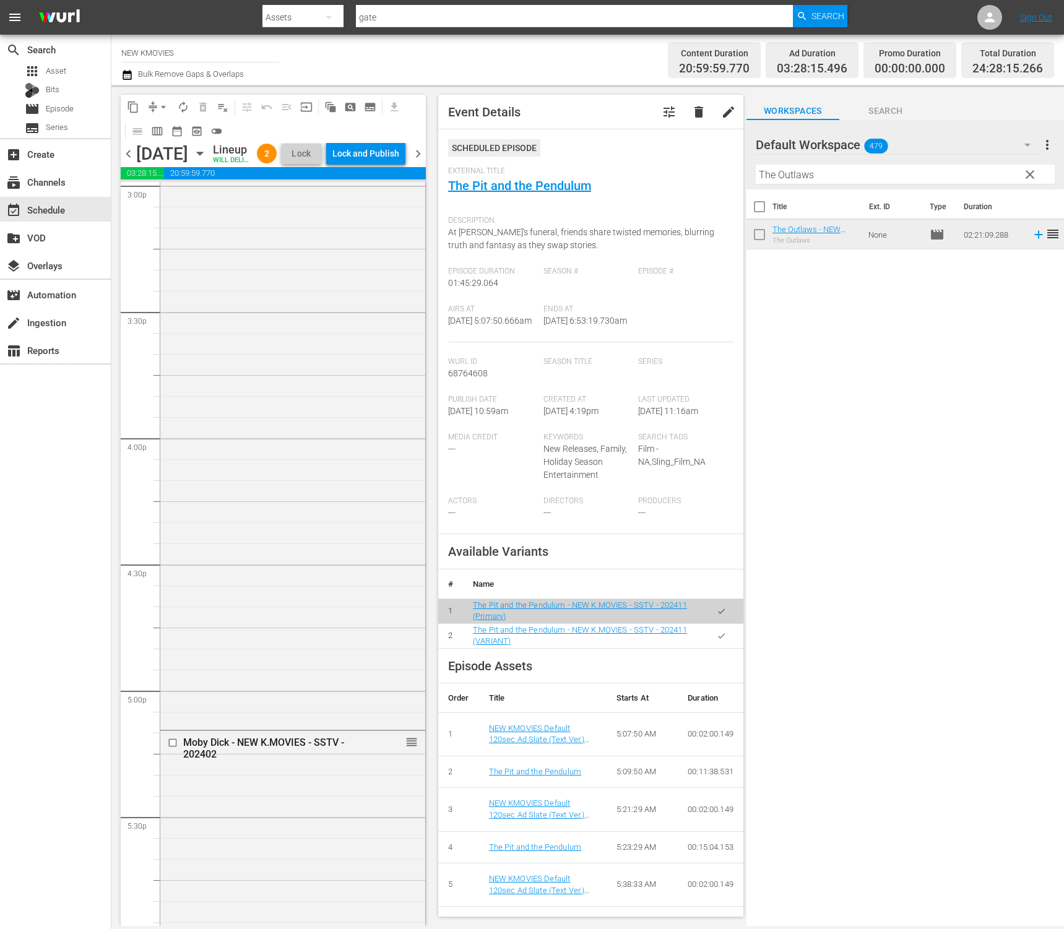
scroll to position [5430, 0]
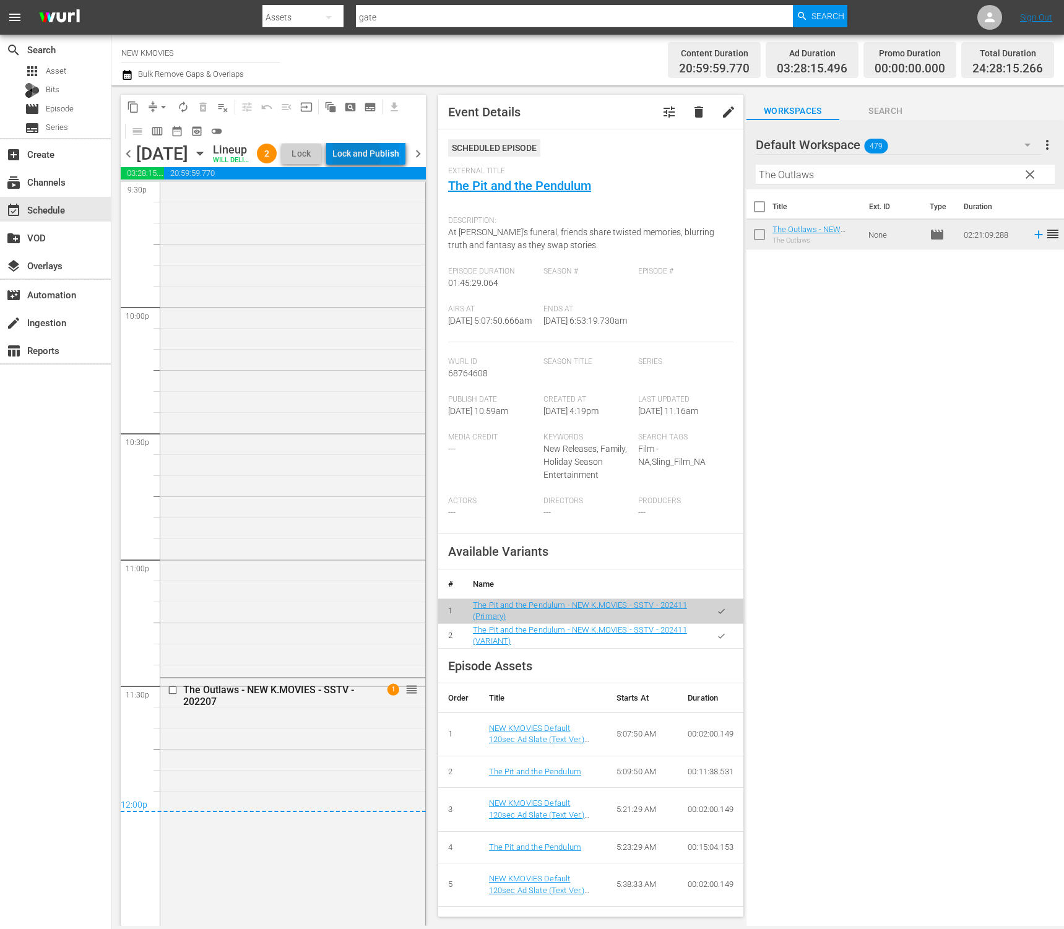
click at [383, 157] on div "Lock and Publish" at bounding box center [365, 153] width 67 height 22
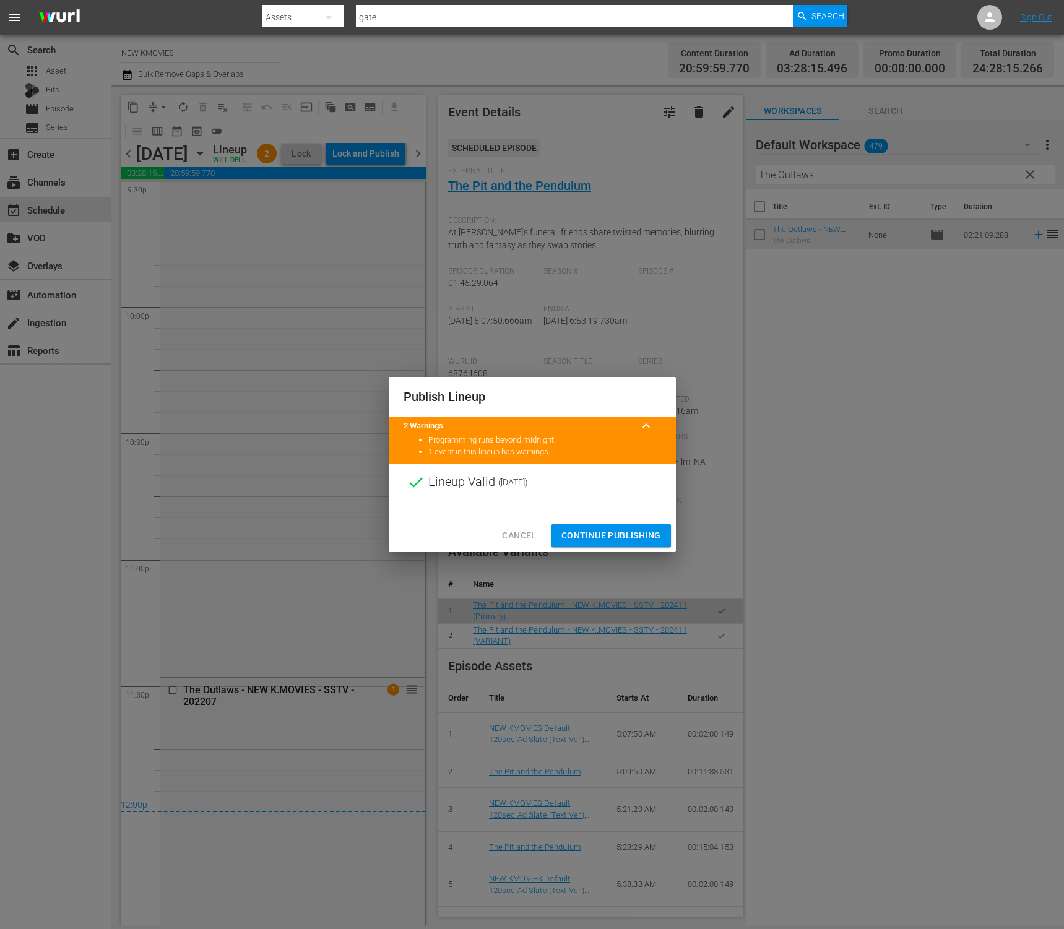
click at [622, 534] on span "Continue Publishing" at bounding box center [611, 535] width 100 height 15
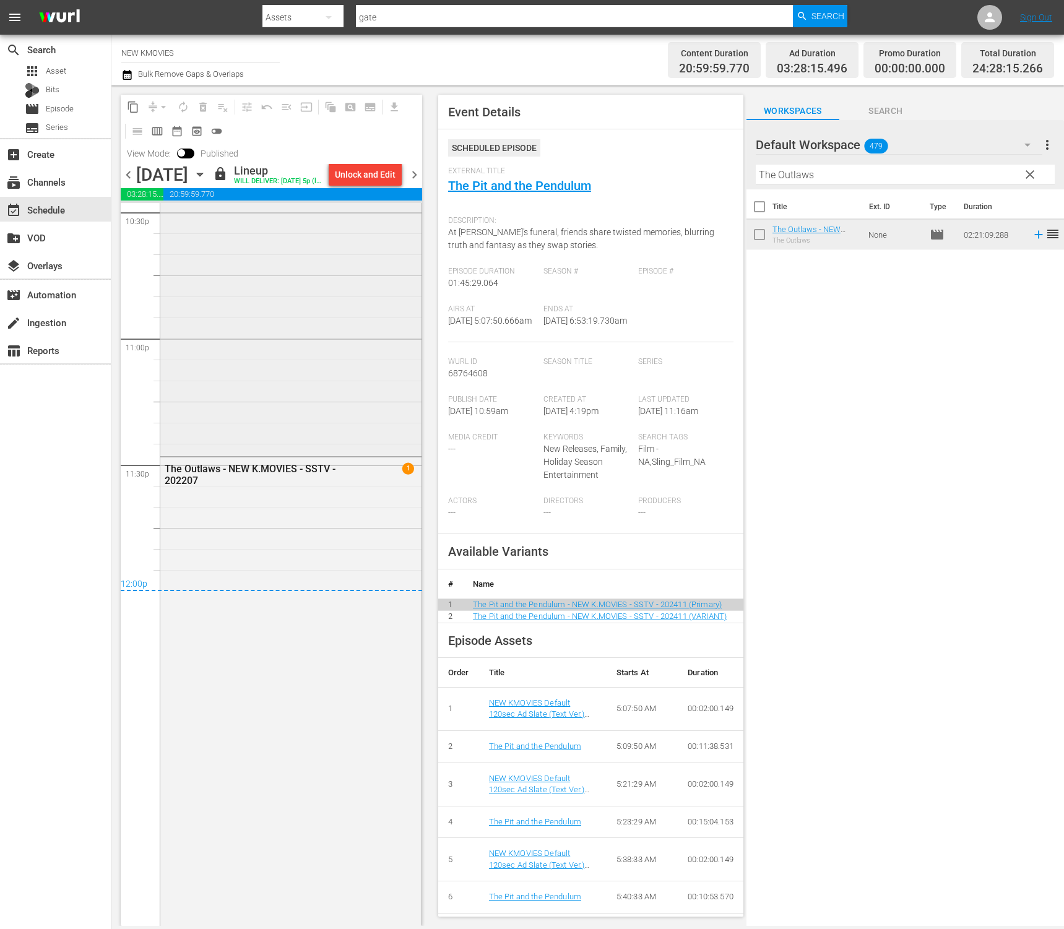
scroll to position [5816, 0]
click at [413, 183] on span "chevron_right" at bounding box center [414, 174] width 15 height 15
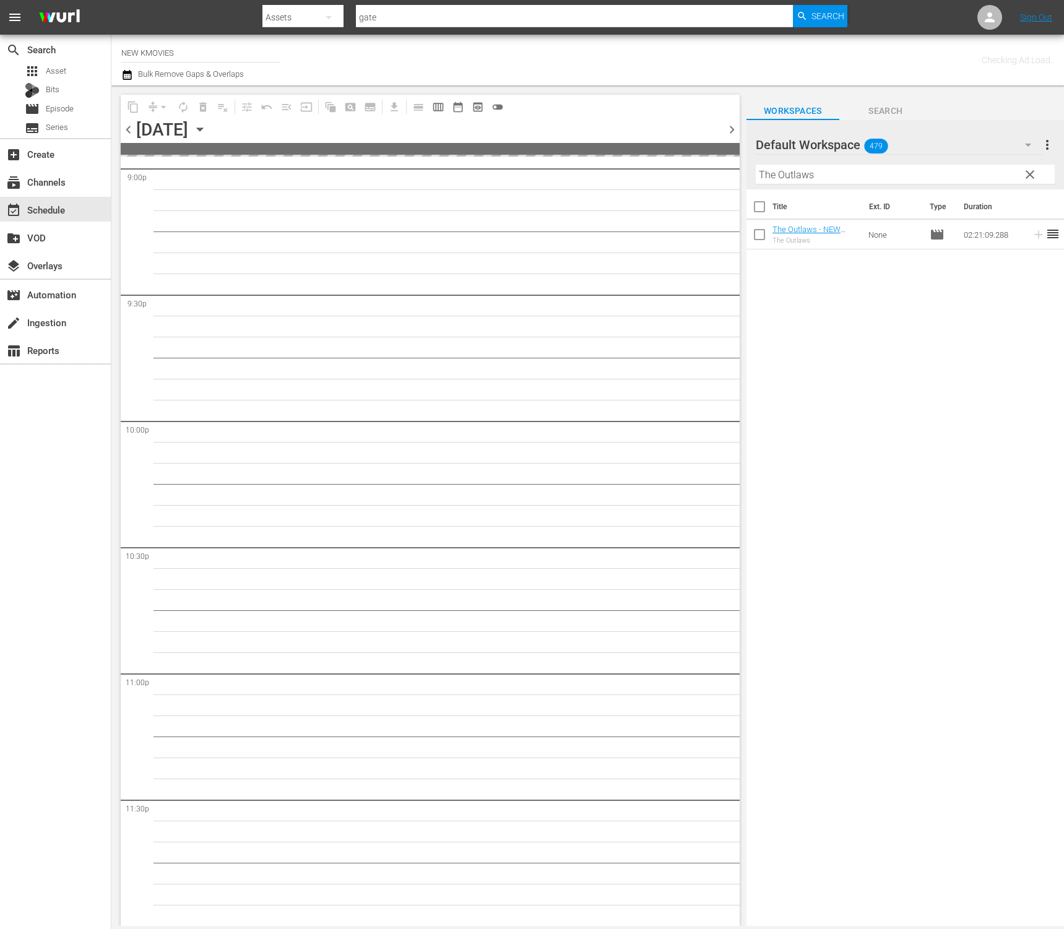
scroll to position [5291, 0]
